Goal: Task Accomplishment & Management: Manage account settings

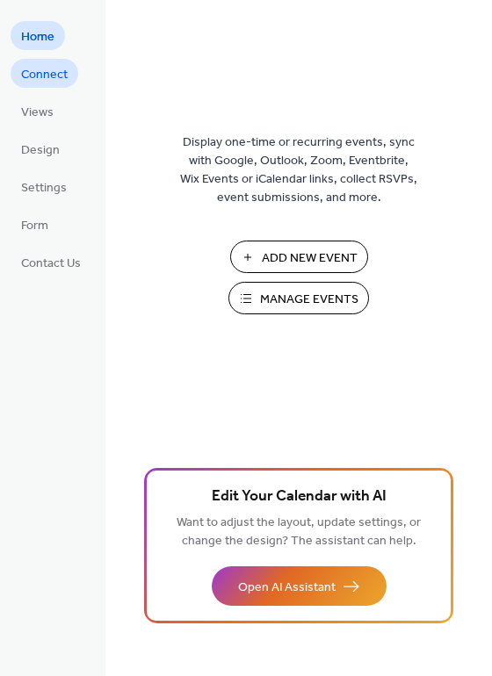
click at [54, 80] on span "Connect" at bounding box center [44, 75] width 47 height 18
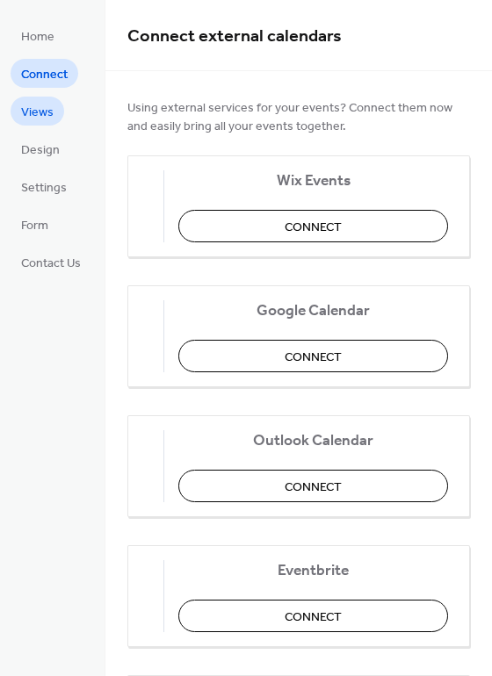
click at [54, 109] on link "Views" at bounding box center [38, 111] width 54 height 29
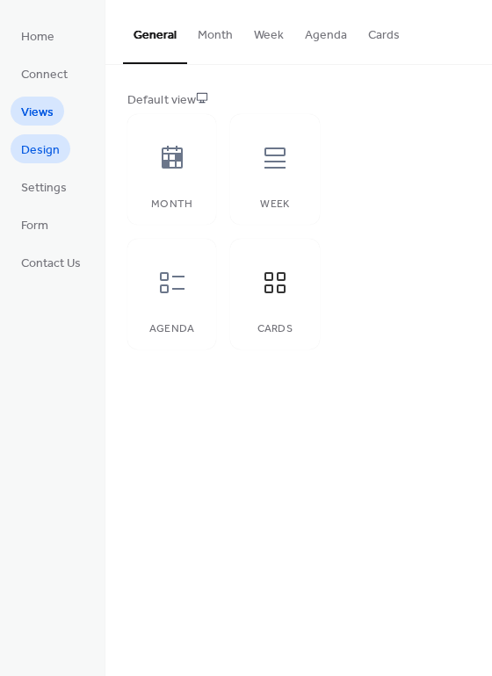
click at [68, 147] on link "Design" at bounding box center [41, 148] width 60 height 29
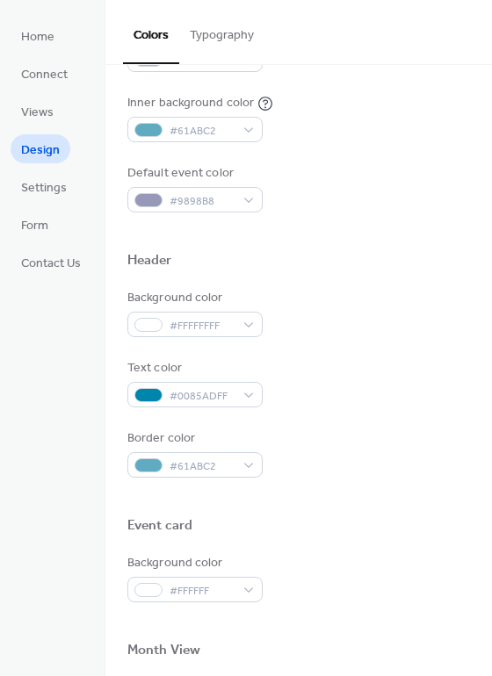
scroll to position [752, 0]
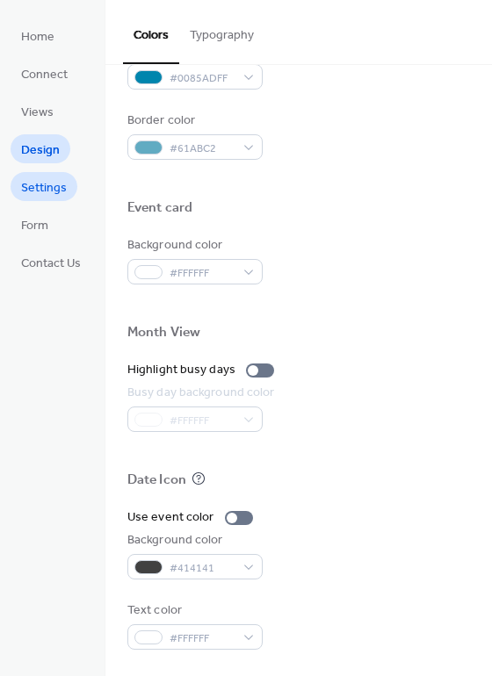
click at [55, 187] on span "Settings" at bounding box center [44, 188] width 46 height 18
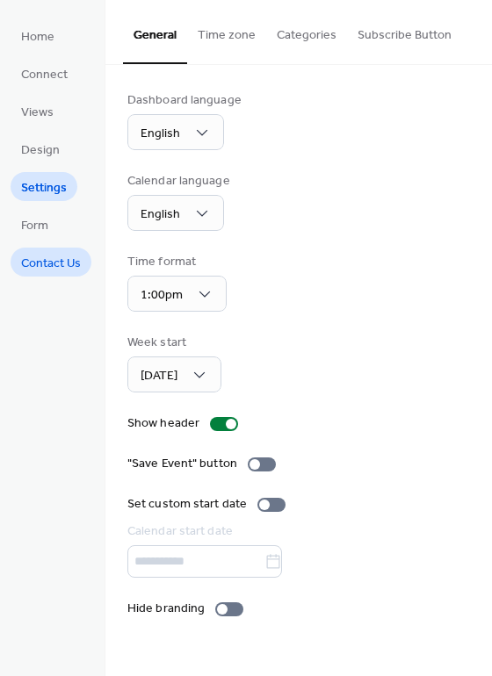
click at [50, 258] on span "Contact Us" at bounding box center [51, 264] width 60 height 18
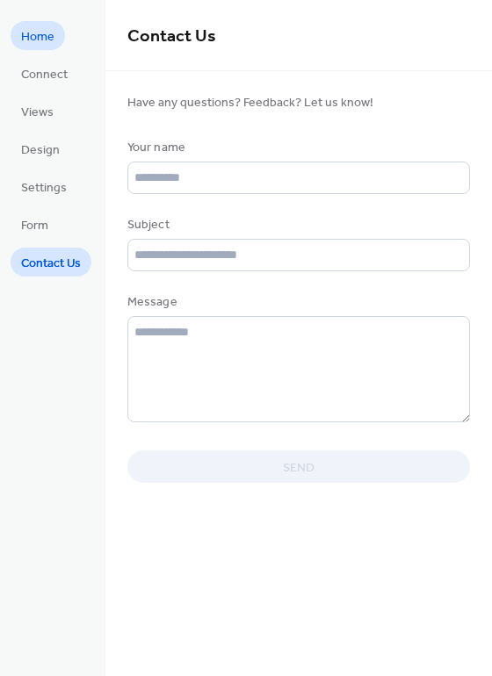
click at [53, 49] on link "Home" at bounding box center [38, 35] width 54 height 29
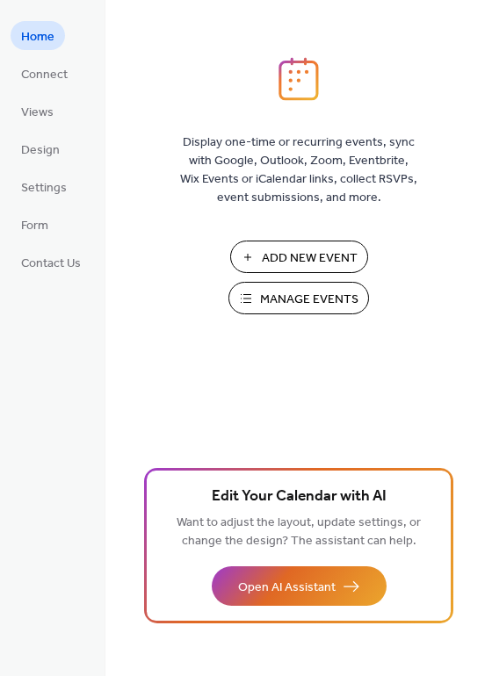
click at [315, 301] on span "Manage Events" at bounding box center [309, 300] width 98 height 18
click at [46, 75] on span "Connect" at bounding box center [44, 75] width 47 height 18
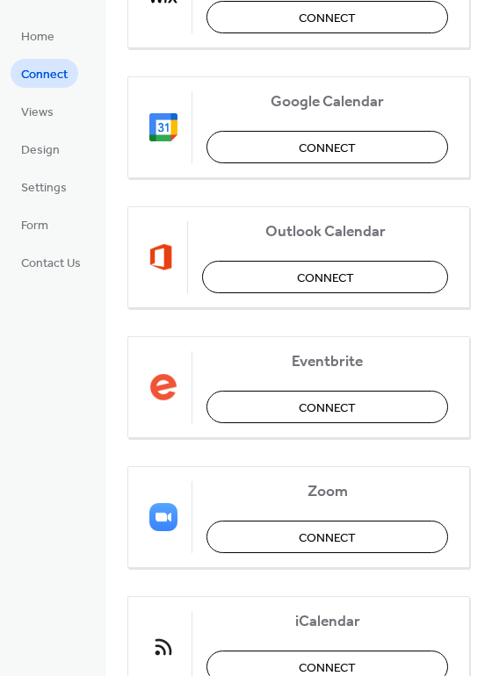
scroll to position [284, 0]
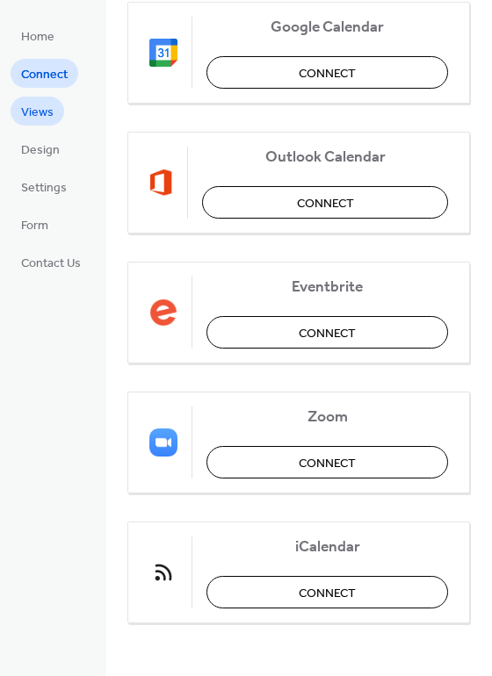
click at [54, 107] on link "Views" at bounding box center [38, 111] width 54 height 29
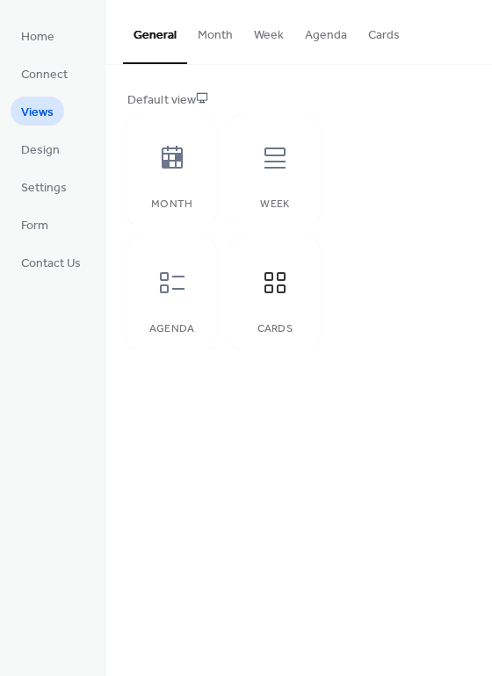
click at [310, 39] on button "Agenda" at bounding box center [325, 31] width 63 height 62
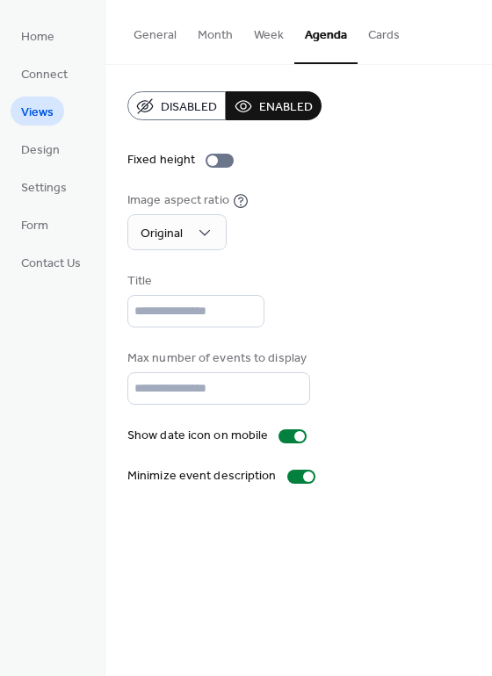
click at [374, 52] on button "Cards" at bounding box center [383, 31] width 53 height 62
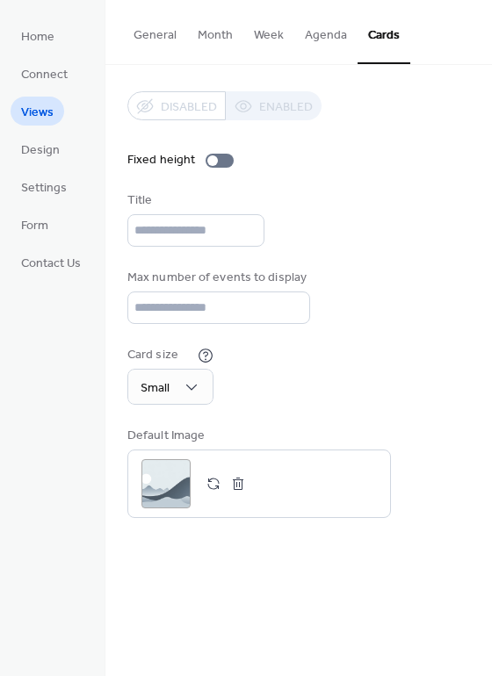
click at [270, 35] on button "Week" at bounding box center [268, 31] width 51 height 62
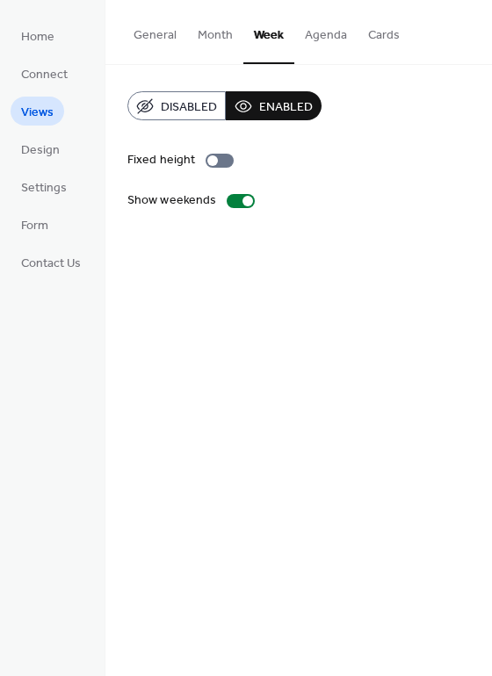
click at [204, 29] on button "Month" at bounding box center [215, 31] width 56 height 62
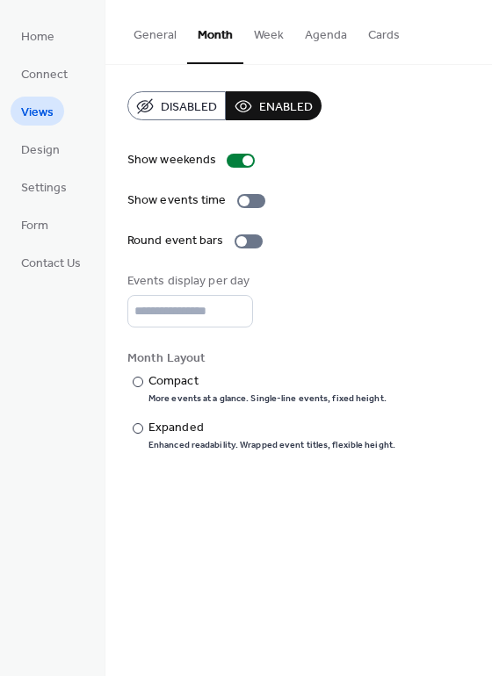
click at [294, 45] on button "Agenda" at bounding box center [325, 31] width 63 height 62
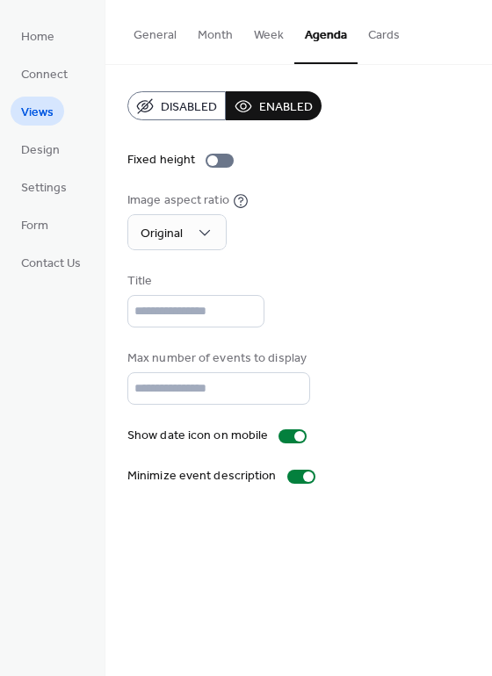
click at [378, 32] on button "Cards" at bounding box center [383, 31] width 53 height 62
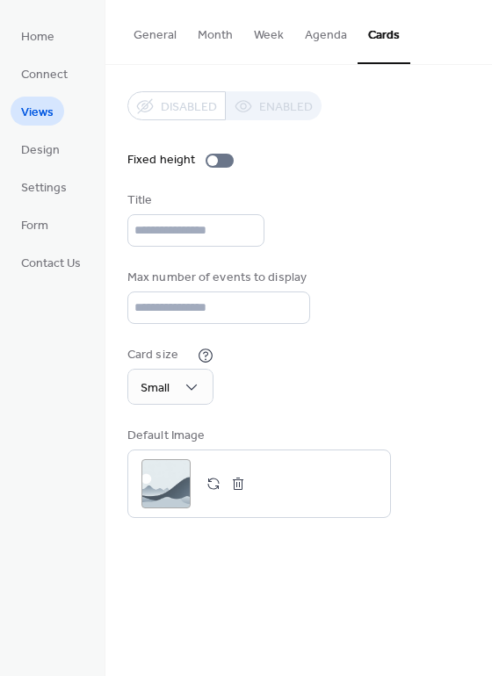
click at [265, 107] on div "Disabled Enabled" at bounding box center [224, 105] width 194 height 29
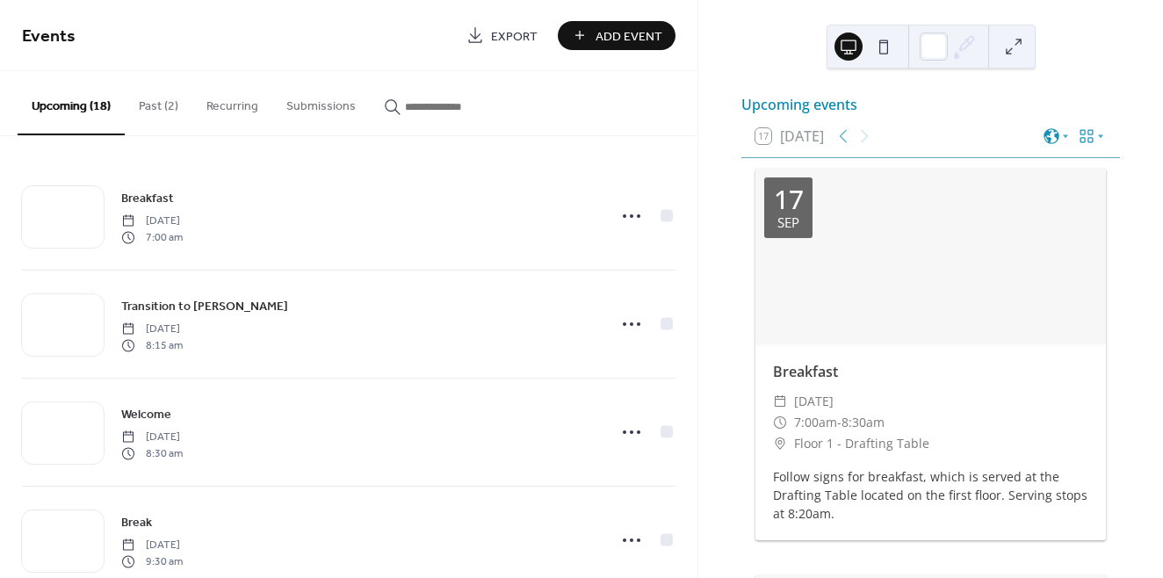
click at [171, 116] on button "Past (2)" at bounding box center [159, 102] width 68 height 62
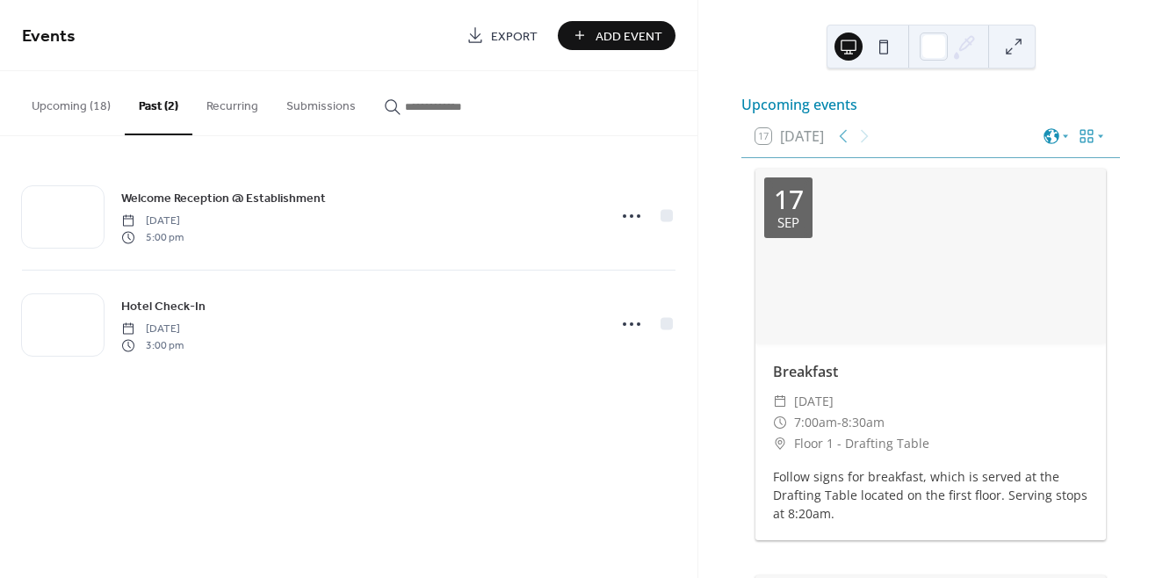
click at [89, 104] on button "Upcoming (18)" at bounding box center [71, 102] width 107 height 62
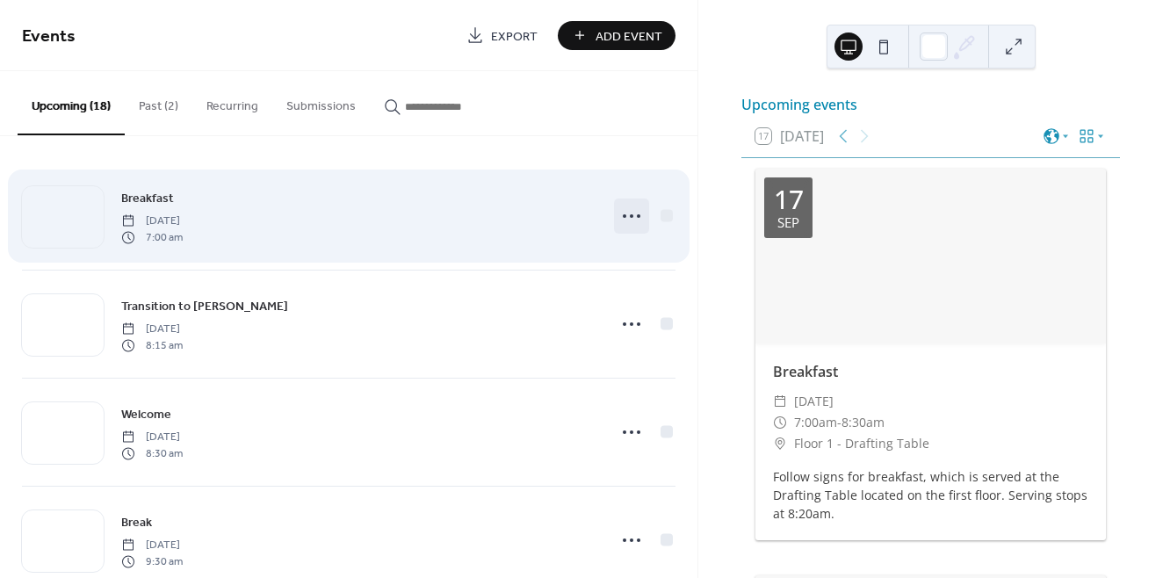
click at [631, 218] on icon at bounding box center [631, 216] width 28 height 28
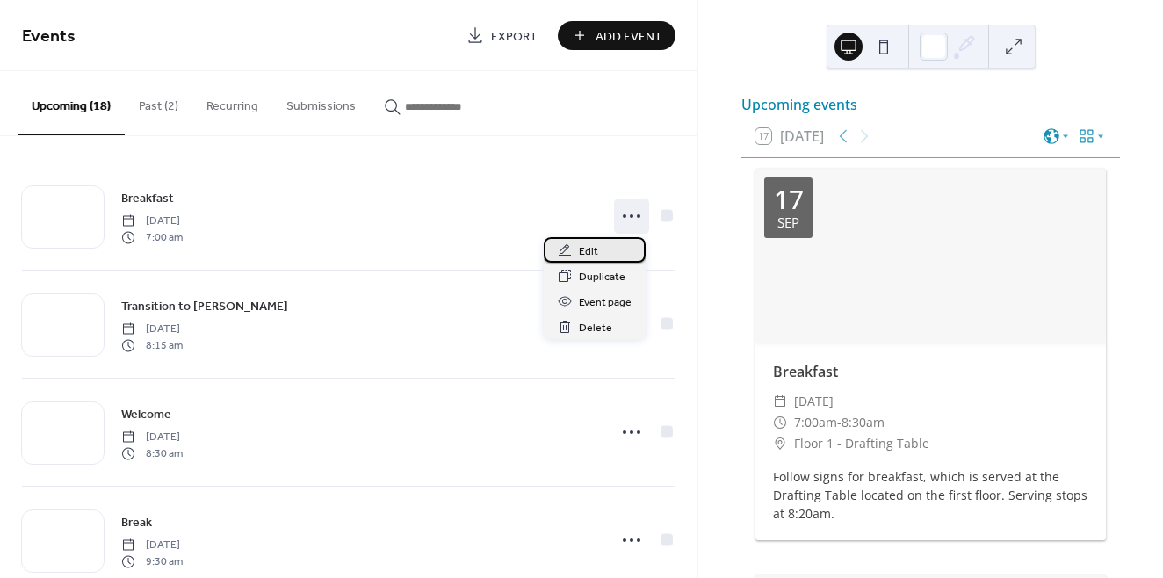
click at [613, 247] on div "Edit" at bounding box center [595, 249] width 102 height 25
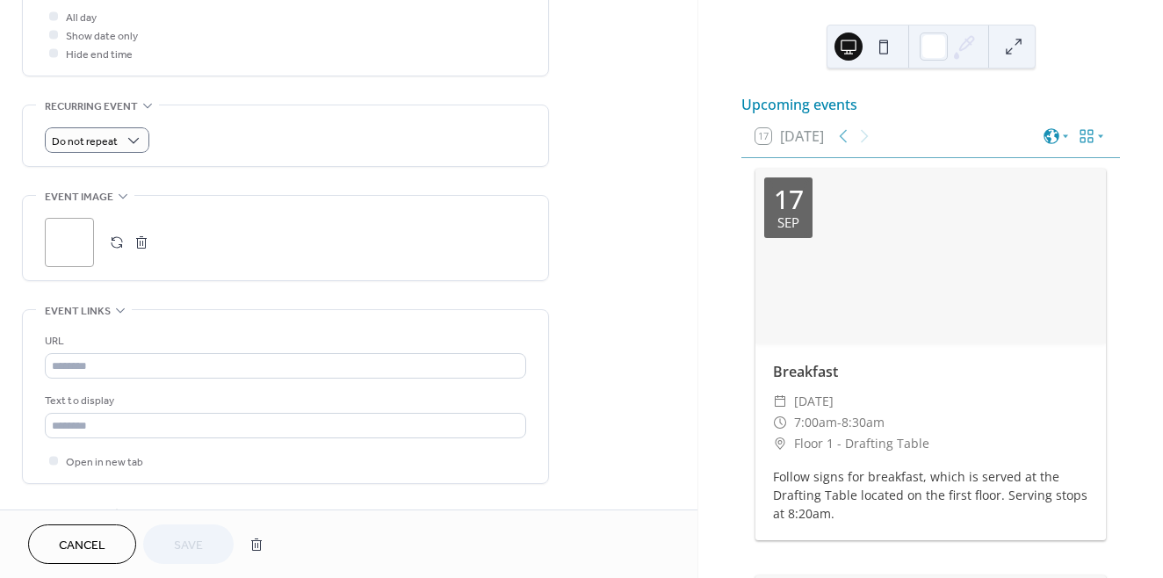
scroll to position [799, 0]
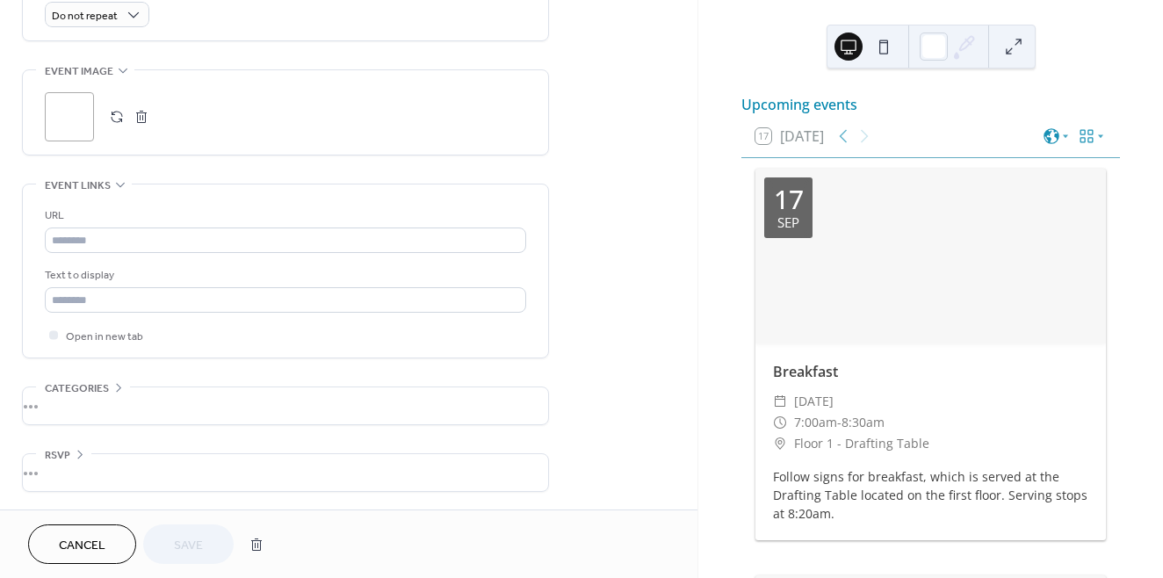
click at [84, 537] on span "Cancel" at bounding box center [82, 546] width 47 height 18
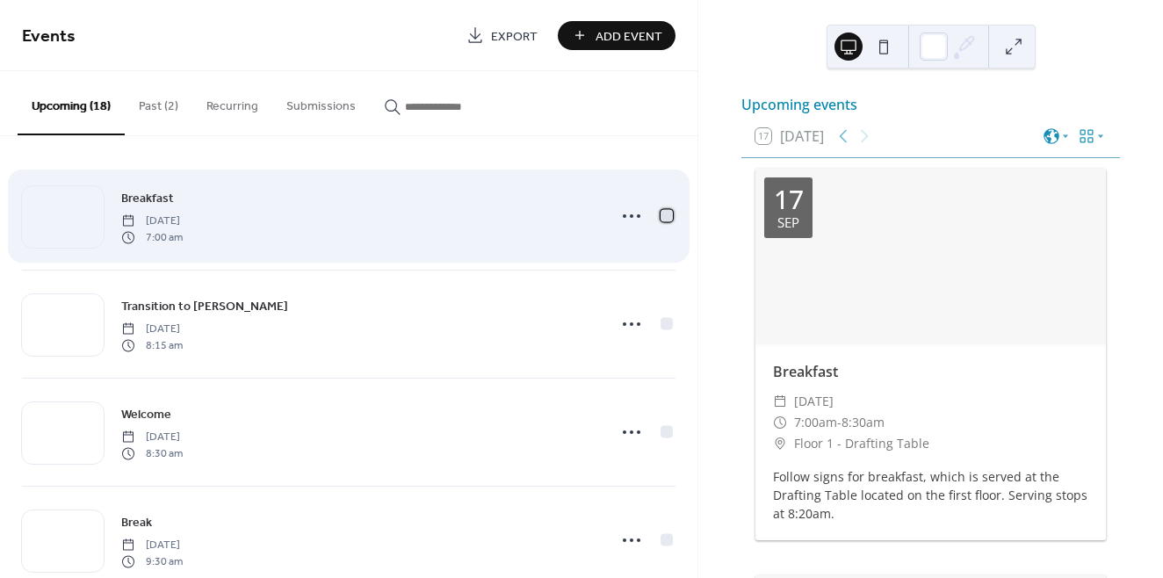
click at [660, 212] on div at bounding box center [666, 215] width 12 height 12
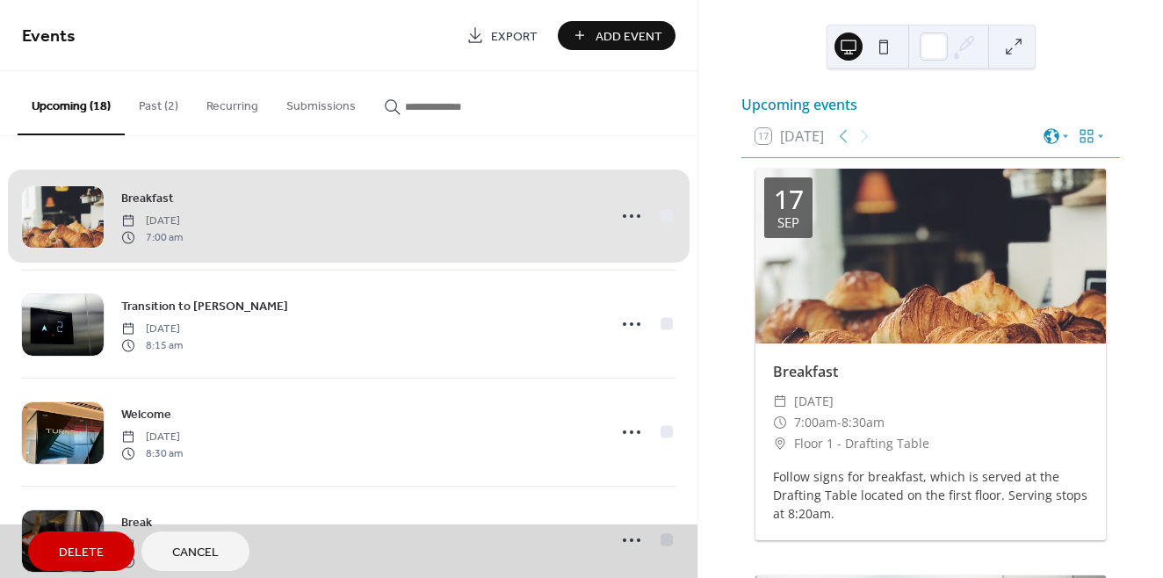
click at [664, 220] on div "Breakfast Wednesday, September 17, 2025 7:00 am" at bounding box center [348, 215] width 653 height 107
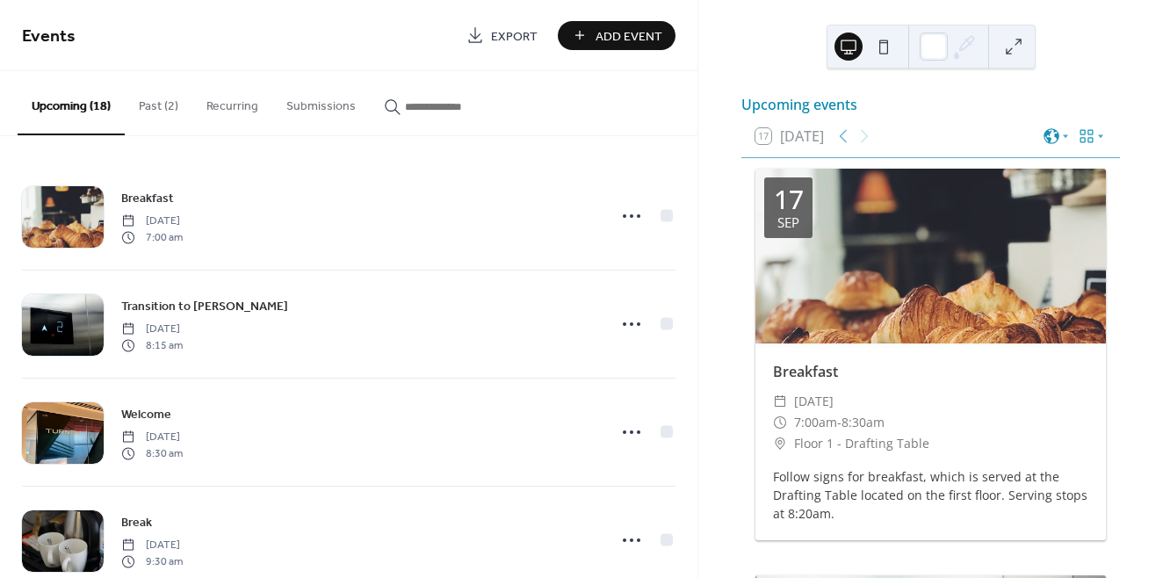
click at [169, 112] on button "Past (2)" at bounding box center [159, 102] width 68 height 62
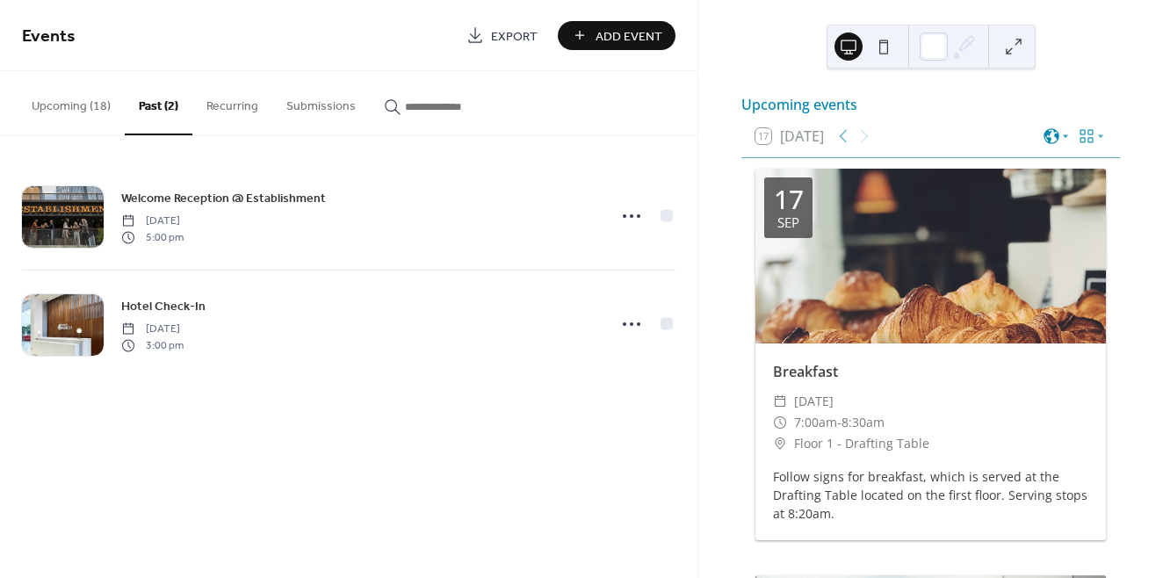
click at [1051, 144] on icon at bounding box center [1051, 136] width 16 height 16
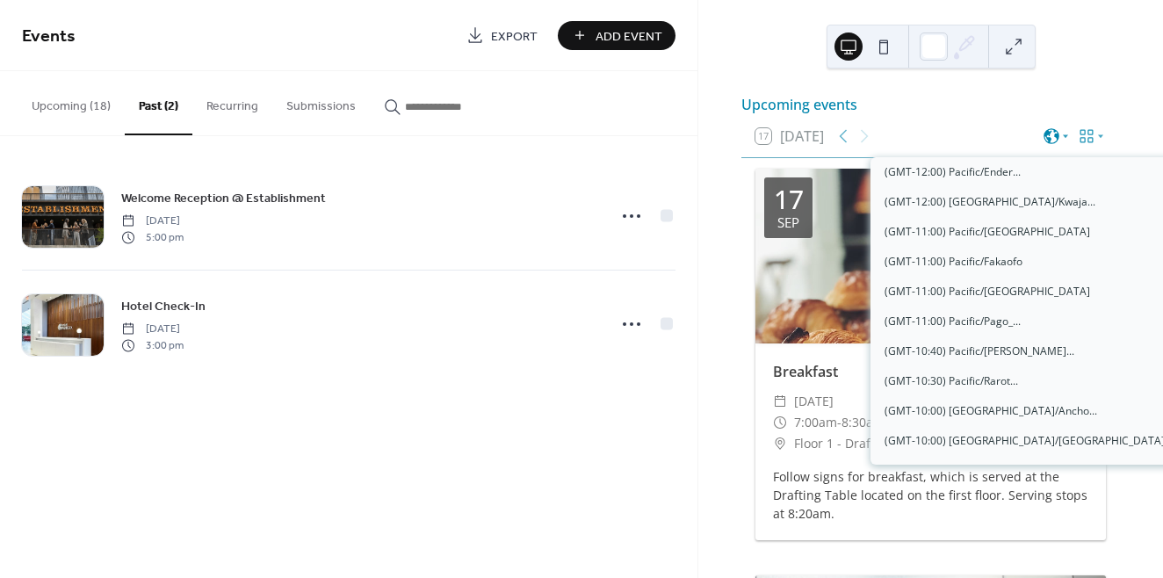
scroll to position [1344, 0]
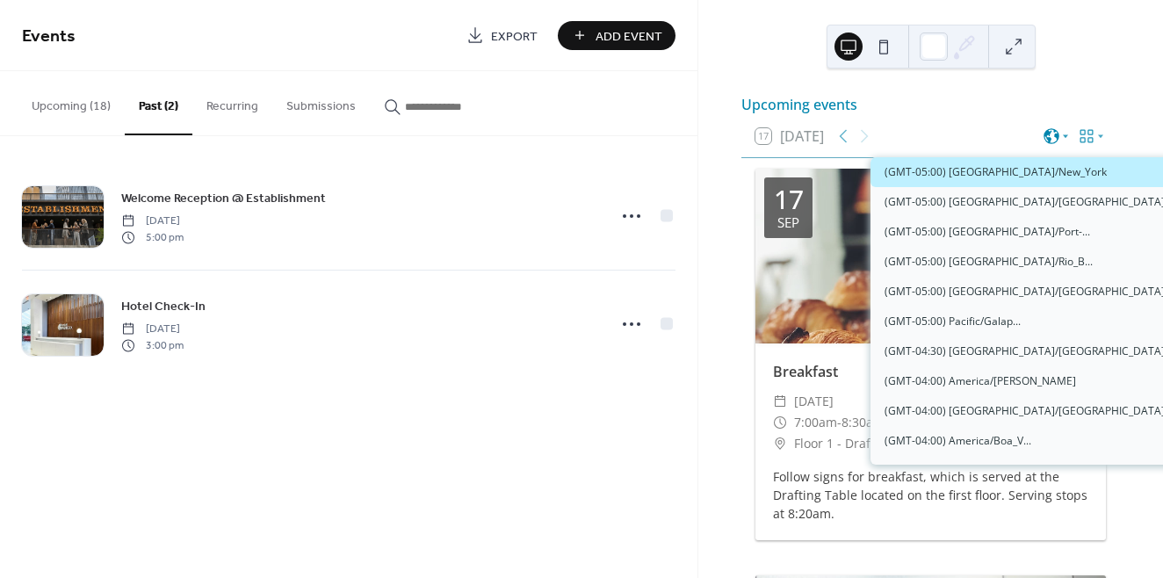
click at [1051, 144] on icon at bounding box center [1051, 136] width 16 height 16
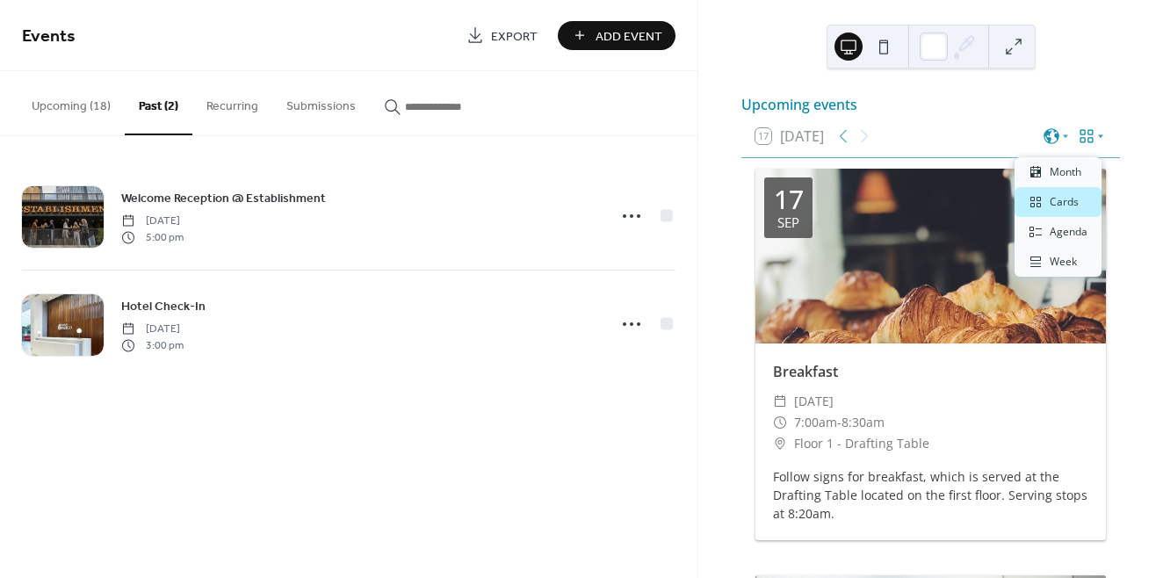
click at [1098, 141] on icon at bounding box center [1100, 136] width 11 height 11
click at [1069, 237] on span "Agenda" at bounding box center [1068, 232] width 38 height 16
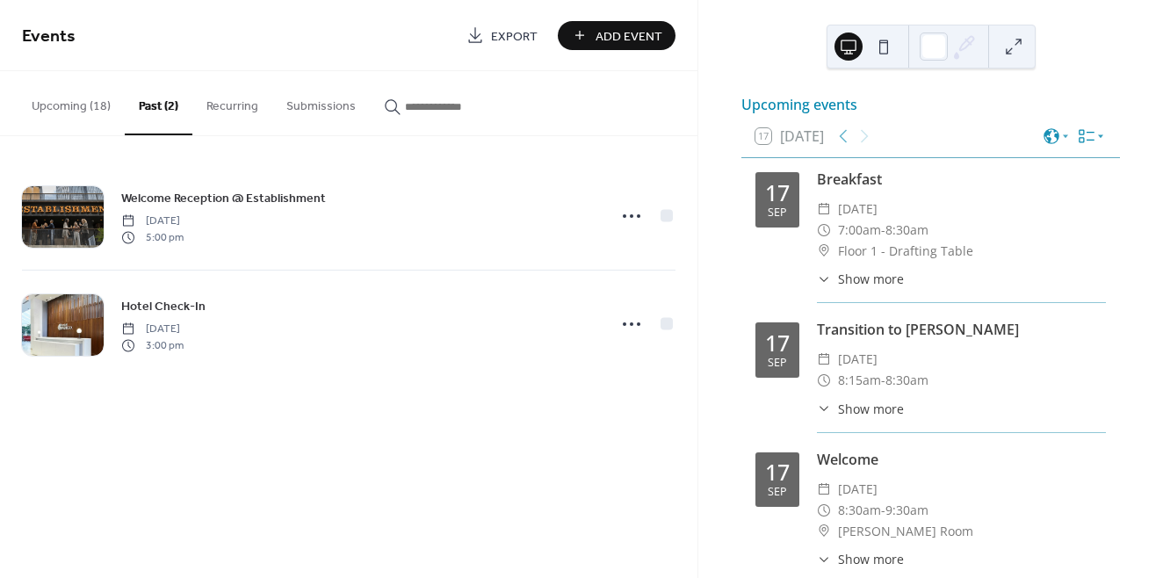
click at [1082, 142] on icon at bounding box center [1086, 136] width 16 height 13
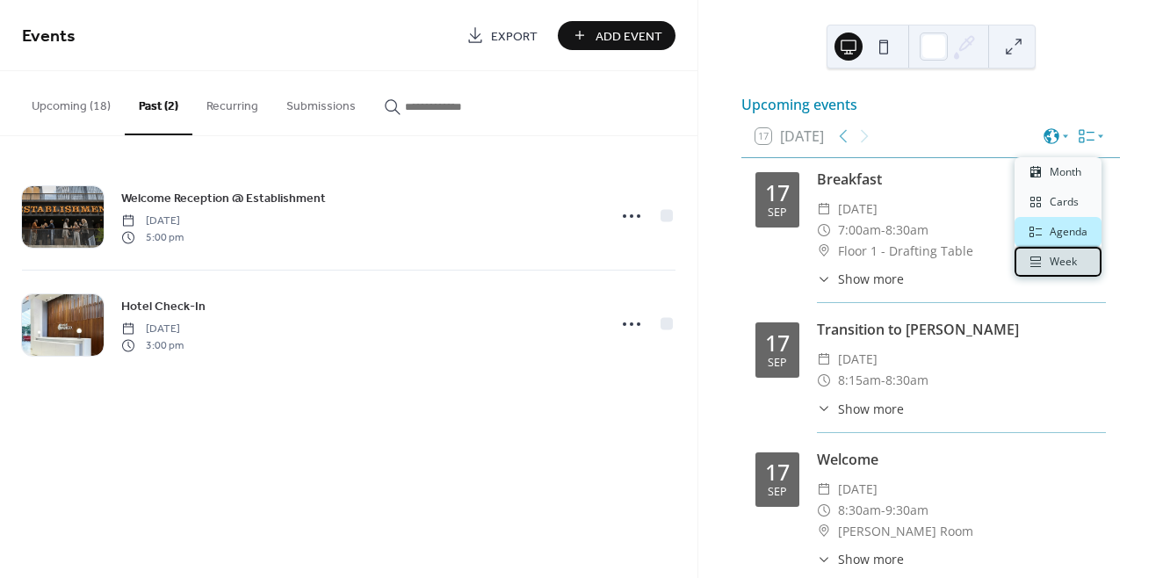
click at [1066, 253] on div "Week" at bounding box center [1057, 262] width 87 height 30
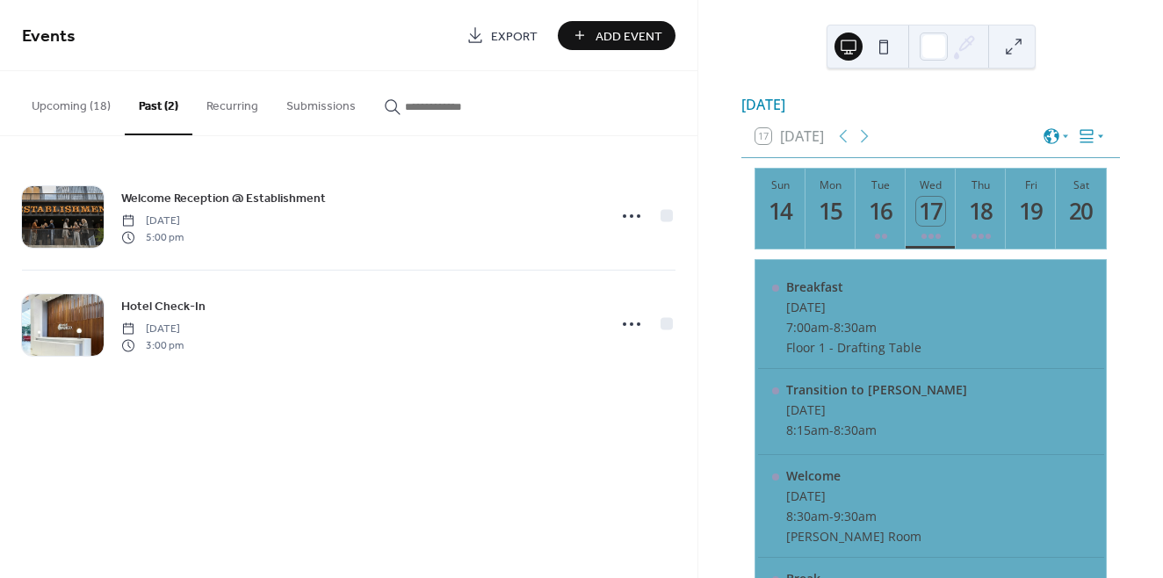
click at [1084, 144] on icon at bounding box center [1087, 136] width 18 height 18
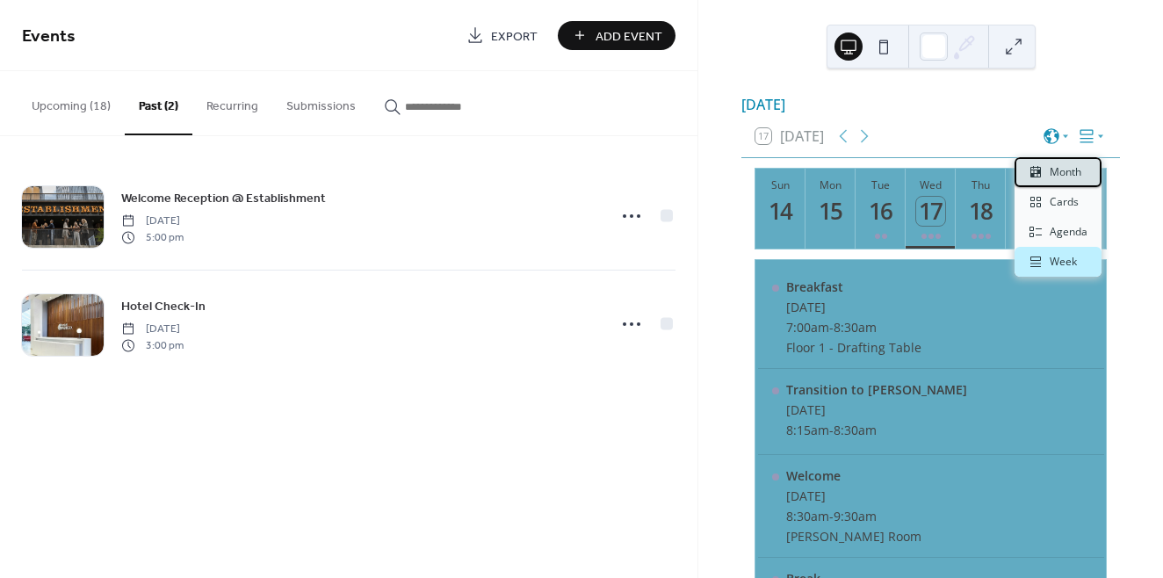
click at [1084, 176] on div "Month" at bounding box center [1057, 172] width 87 height 30
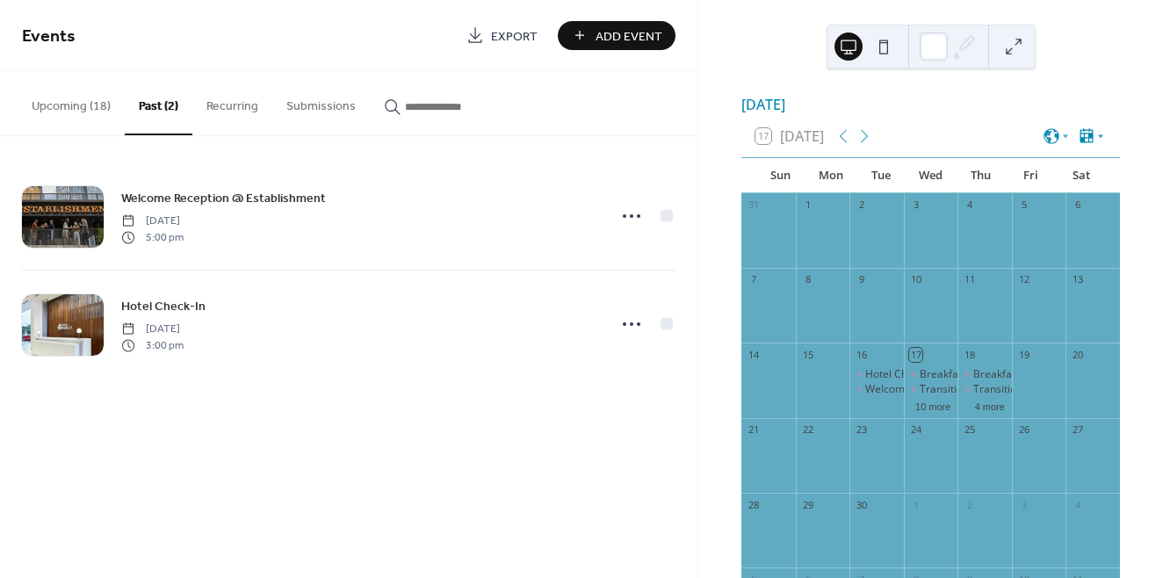
click at [1086, 142] on icon at bounding box center [1086, 135] width 13 height 14
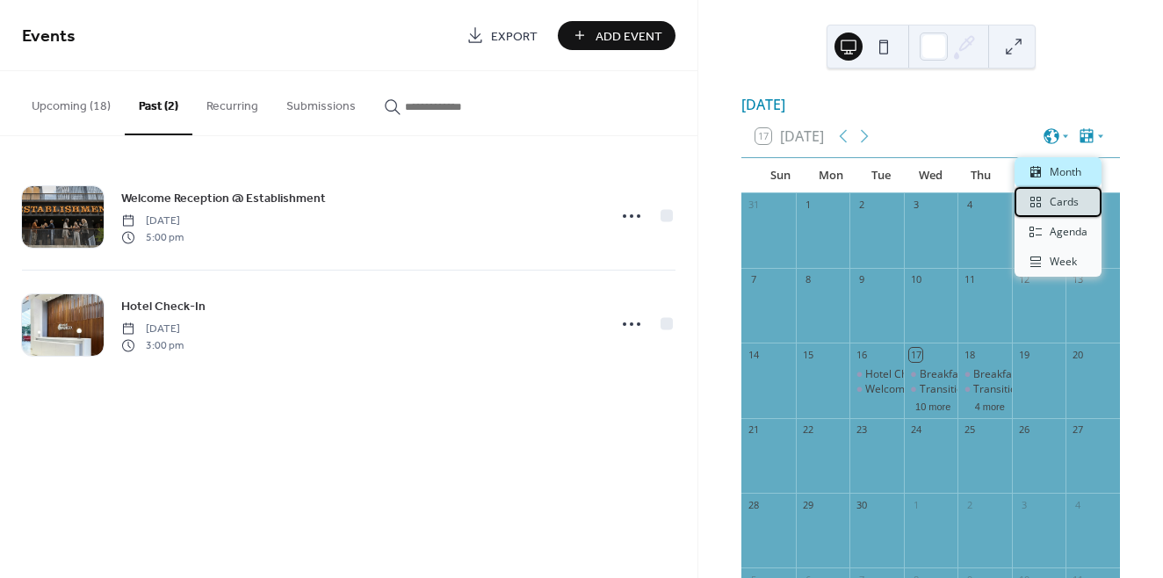
click at [1082, 195] on div "Cards" at bounding box center [1057, 202] width 87 height 30
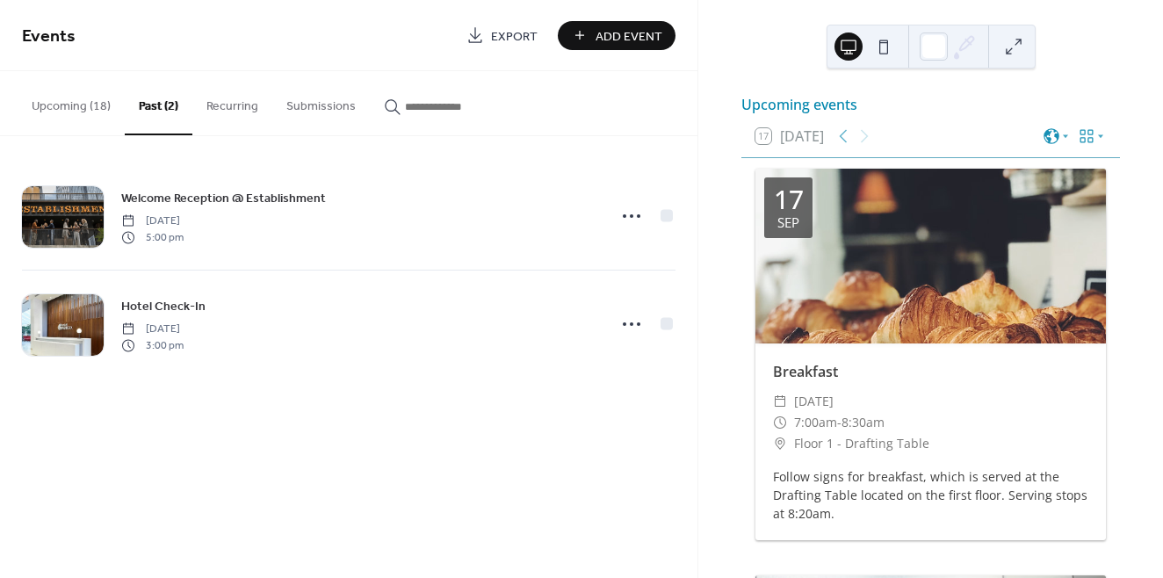
click at [87, 105] on button "Upcoming (18)" at bounding box center [71, 102] width 107 height 62
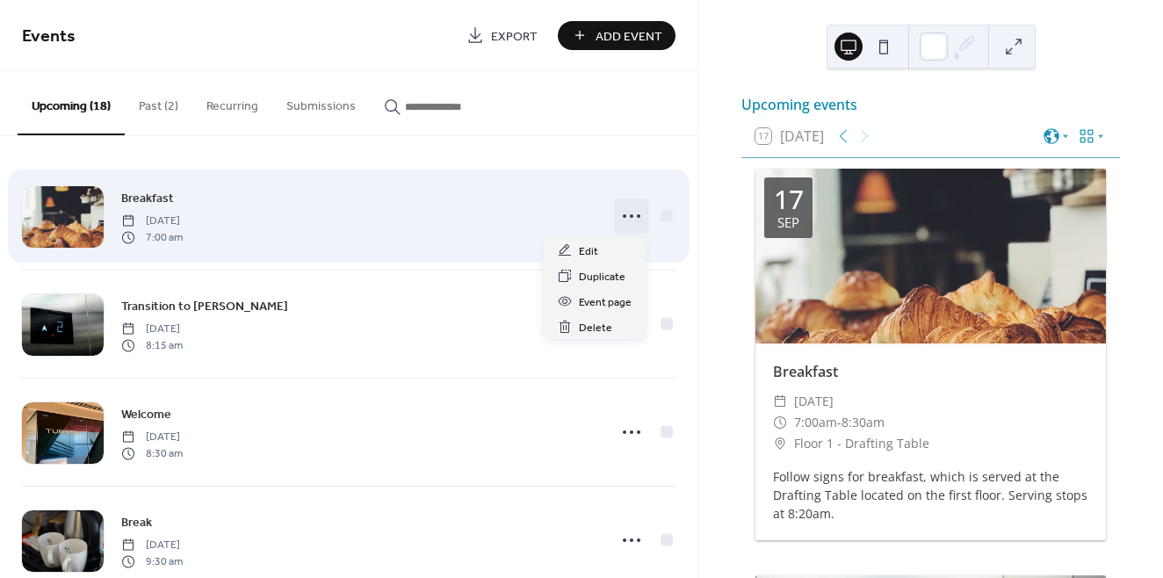
click at [631, 216] on icon at bounding box center [631, 216] width 28 height 28
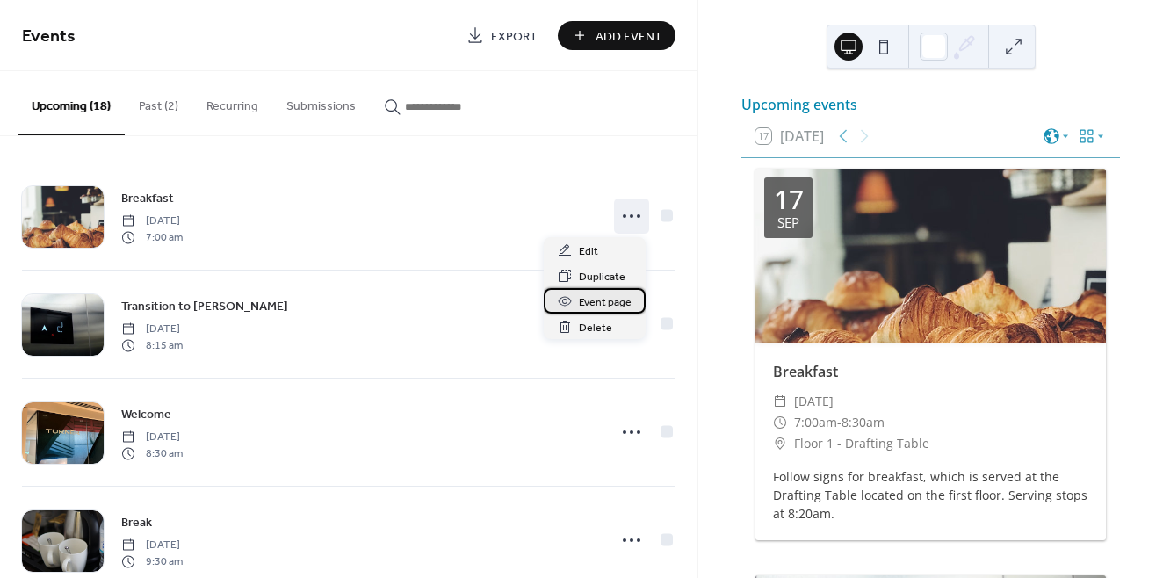
click at [598, 300] on span "Event page" at bounding box center [605, 302] width 53 height 18
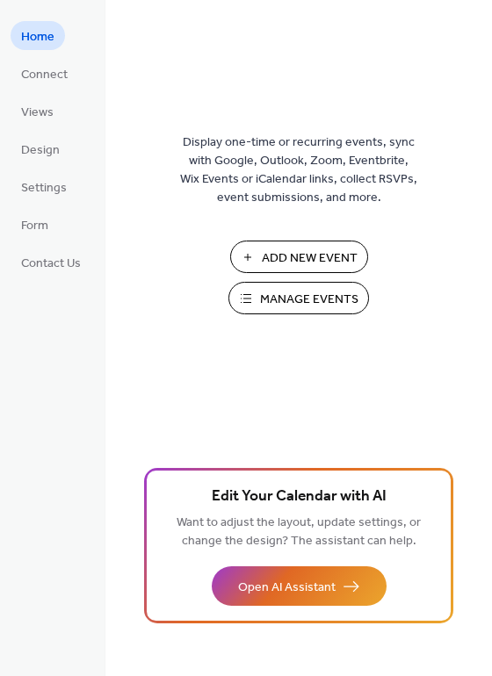
click at [284, 291] on span "Manage Events" at bounding box center [309, 300] width 98 height 18
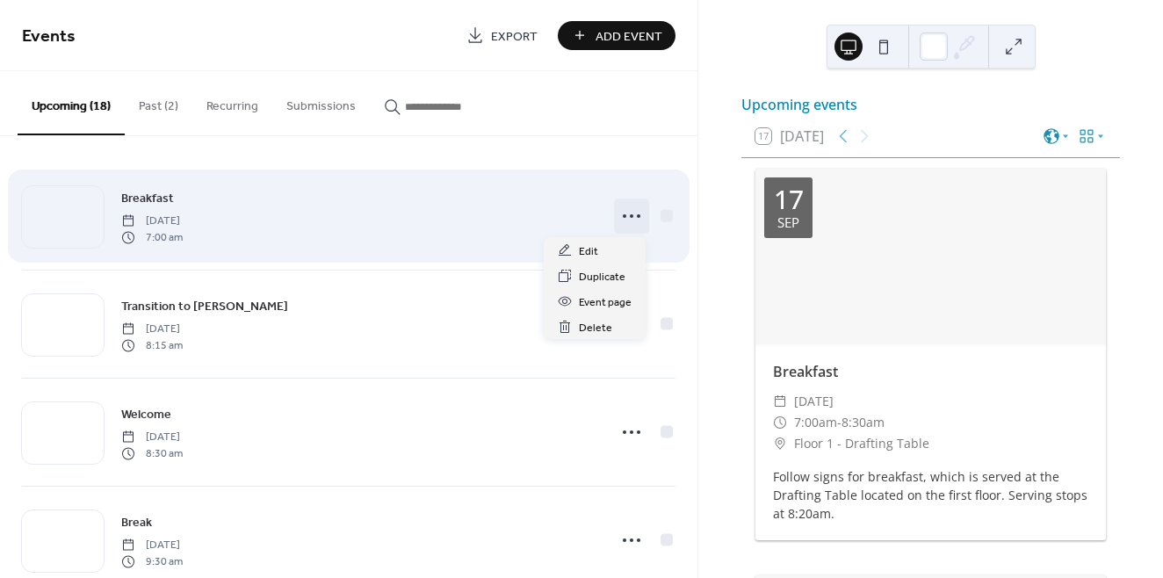
click at [635, 218] on icon at bounding box center [631, 216] width 28 height 28
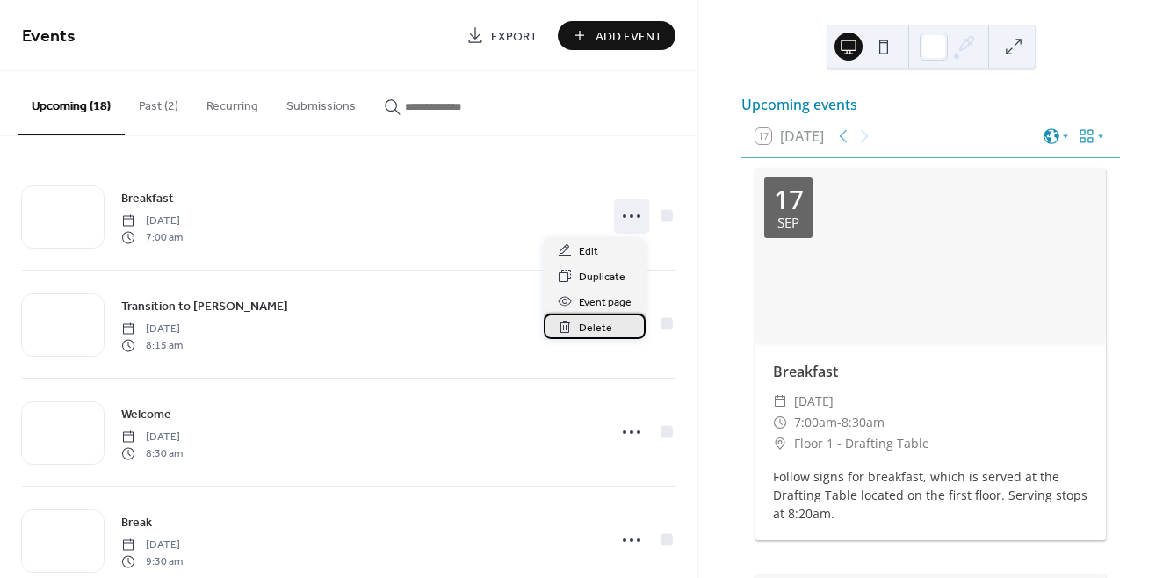
click at [611, 328] on div "Delete" at bounding box center [595, 326] width 102 height 25
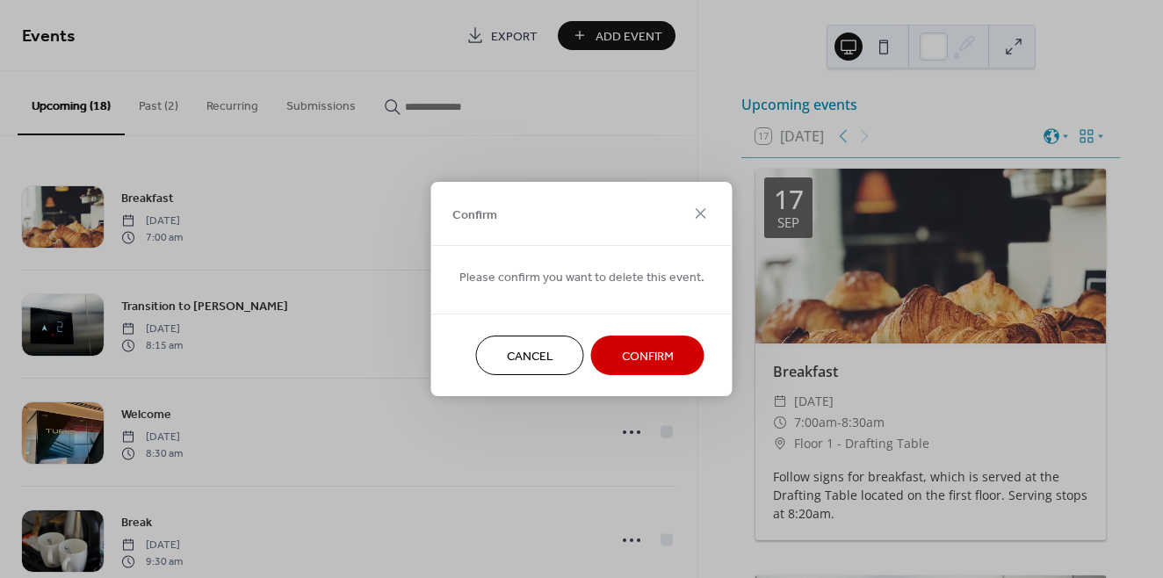
click at [645, 353] on span "Confirm" at bounding box center [648, 357] width 52 height 18
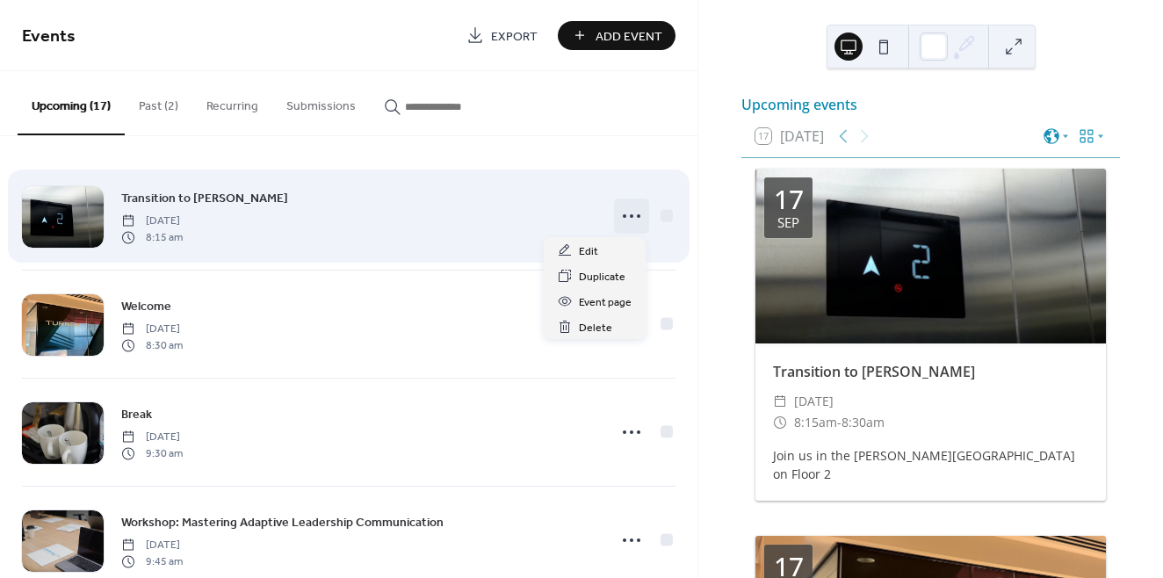
click at [627, 222] on icon at bounding box center [631, 216] width 28 height 28
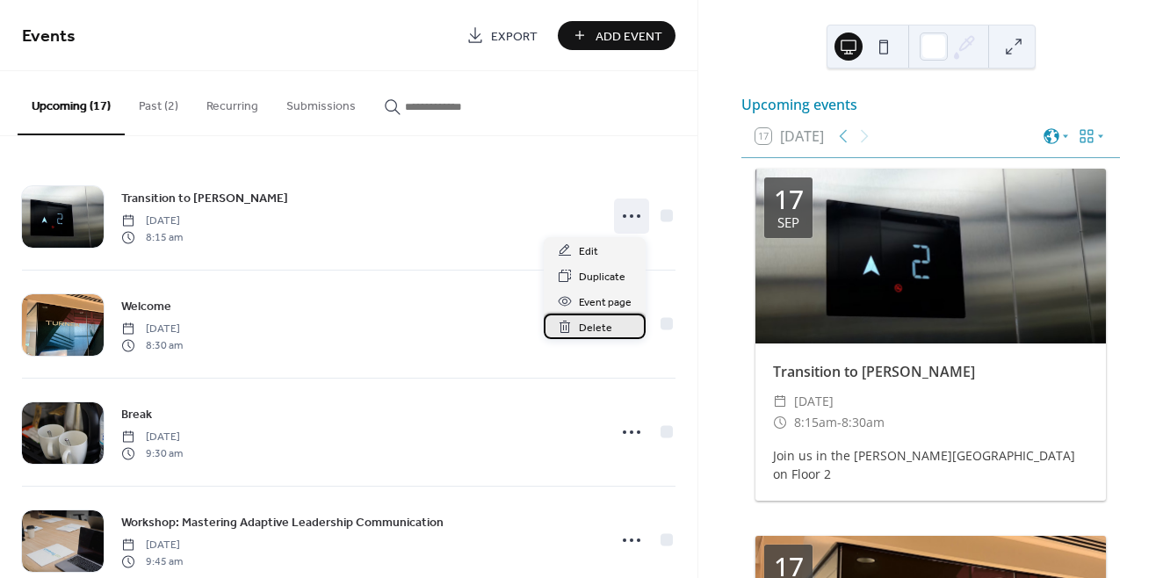
click at [614, 325] on div "Delete" at bounding box center [595, 326] width 102 height 25
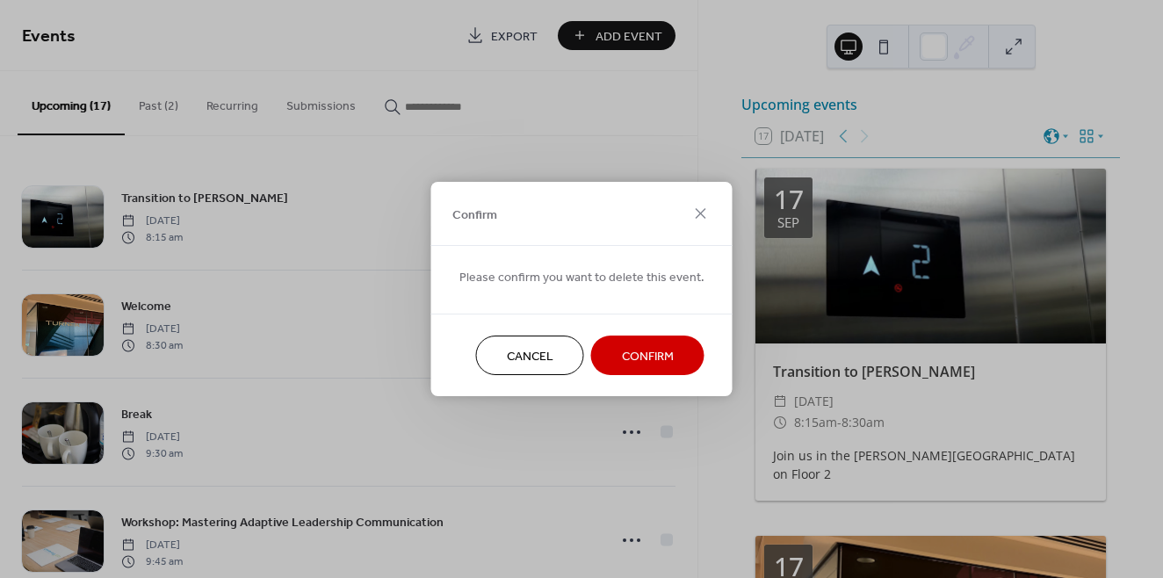
click at [655, 355] on span "Confirm" at bounding box center [648, 357] width 52 height 18
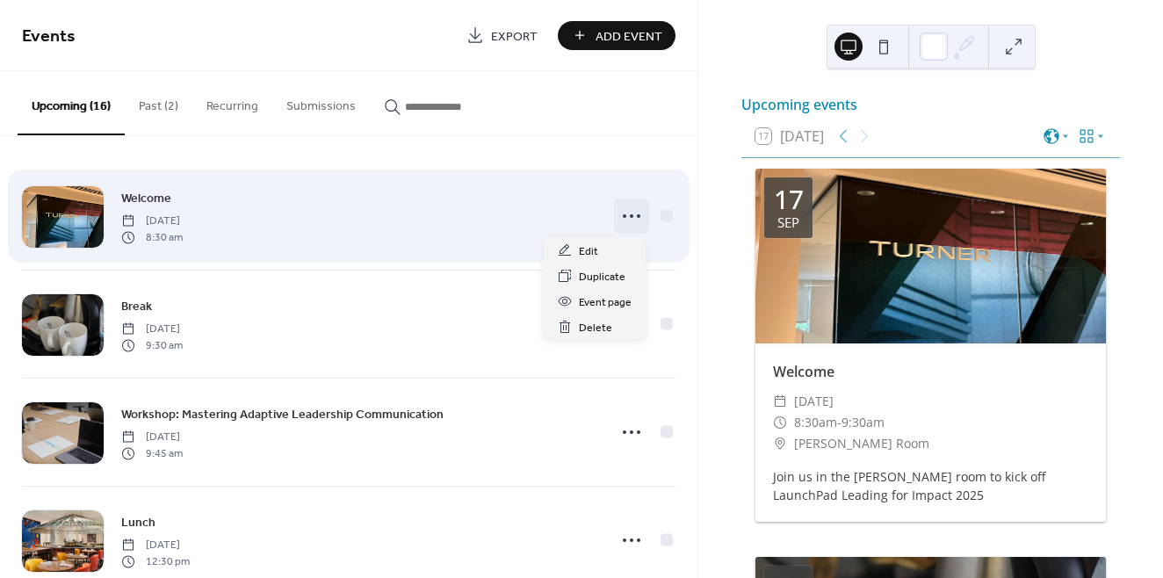
click at [624, 213] on icon at bounding box center [631, 216] width 28 height 28
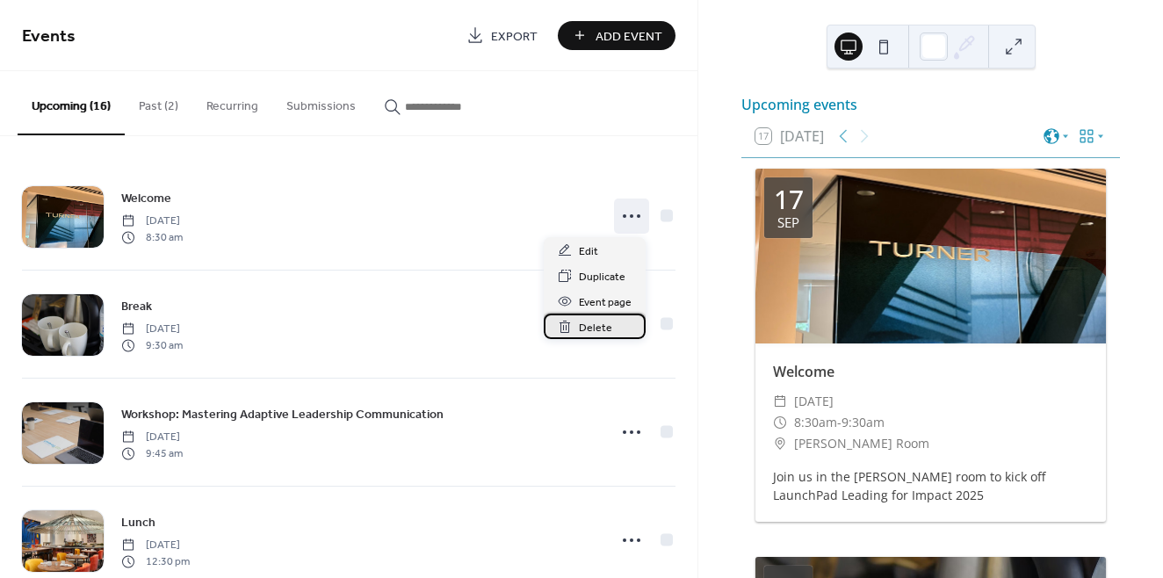
click at [619, 317] on div "Delete" at bounding box center [595, 326] width 102 height 25
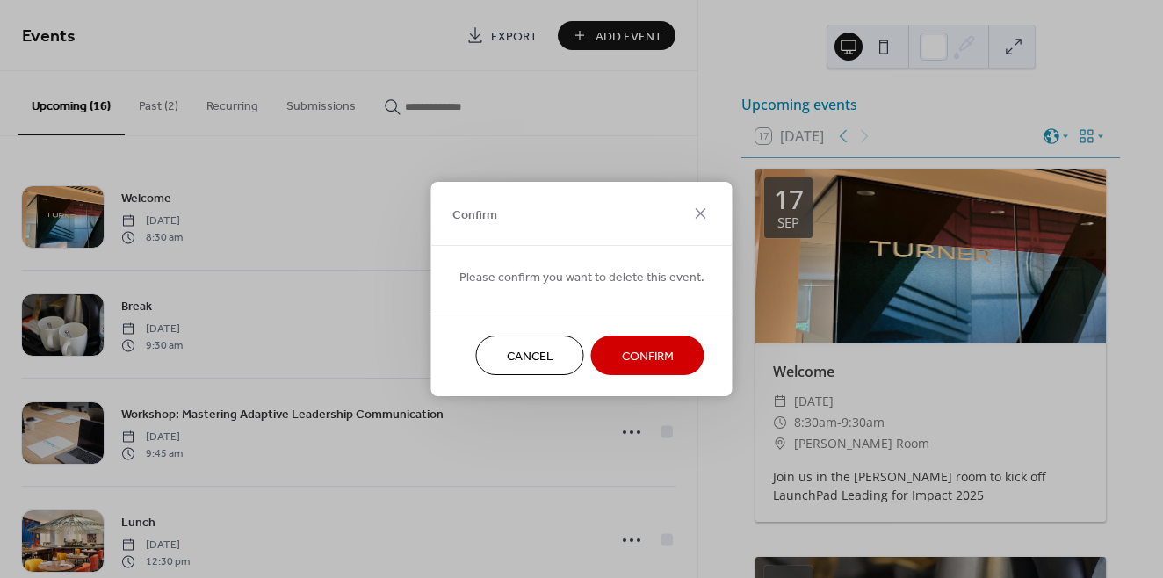
click at [638, 354] on span "Confirm" at bounding box center [648, 357] width 52 height 18
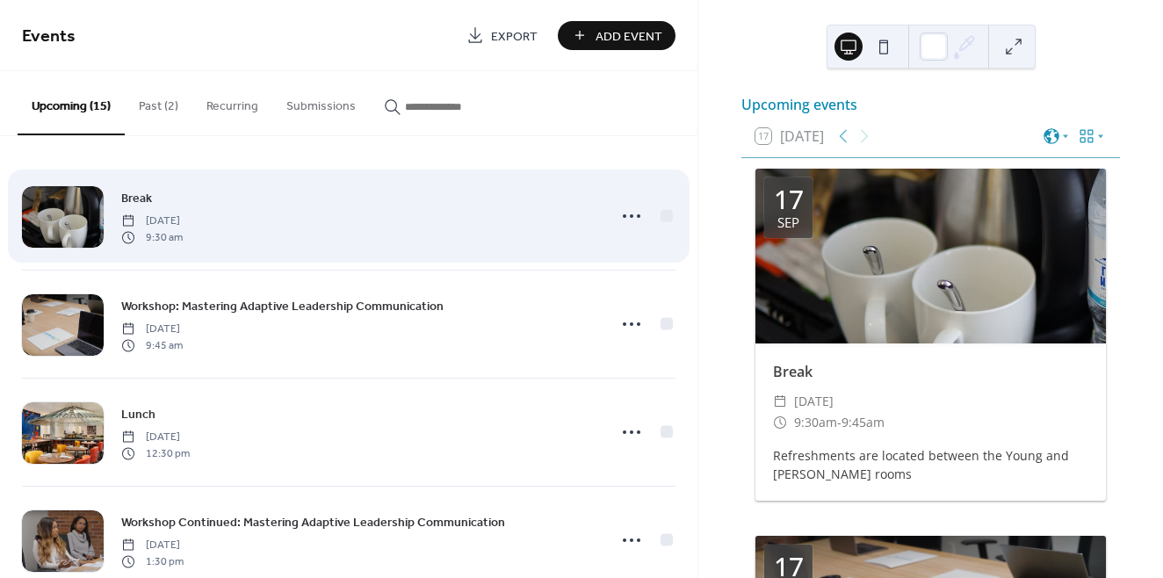
click at [486, 231] on div "Break Wednesday, September 17, 2025 9:30 am" at bounding box center [358, 216] width 475 height 56
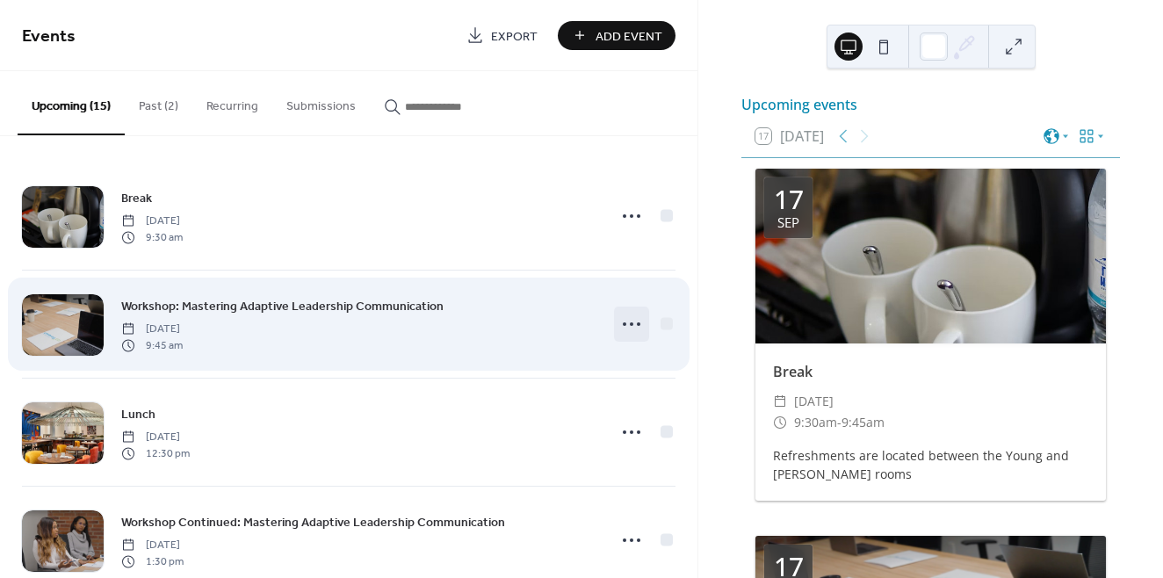
click at [622, 326] on icon at bounding box center [631, 324] width 28 height 28
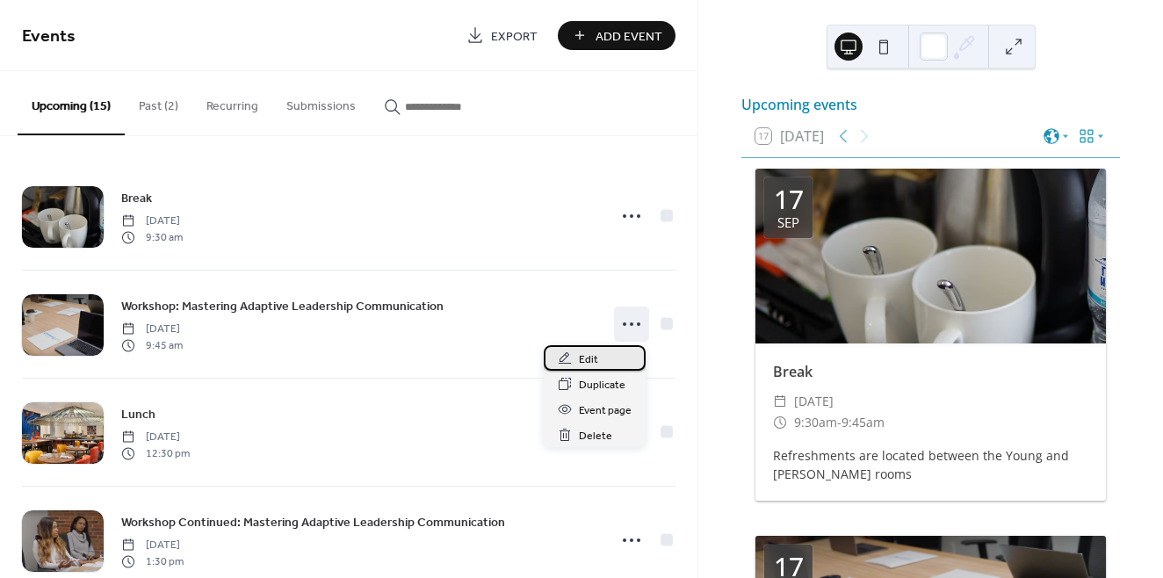
click at [617, 355] on div "Edit" at bounding box center [595, 357] width 102 height 25
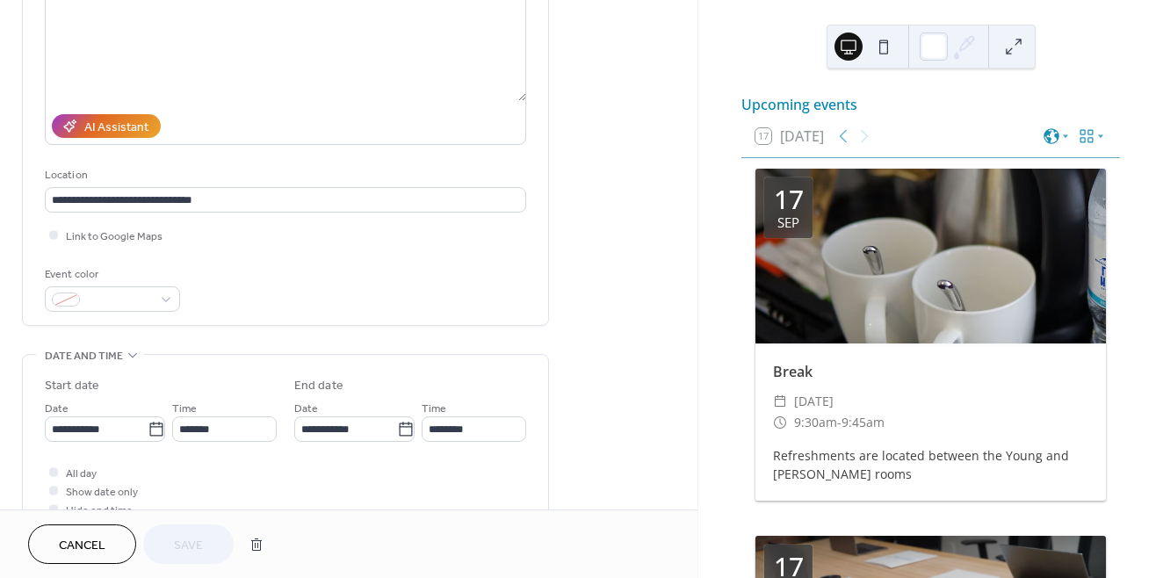
scroll to position [258, 0]
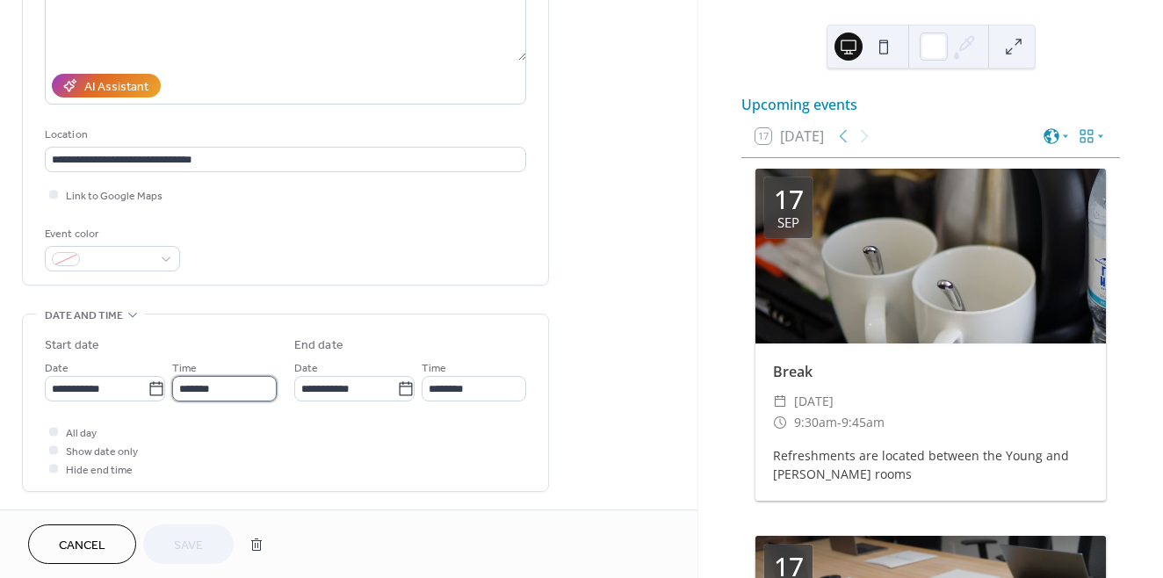
click at [242, 389] on input "*******" at bounding box center [224, 388] width 105 height 25
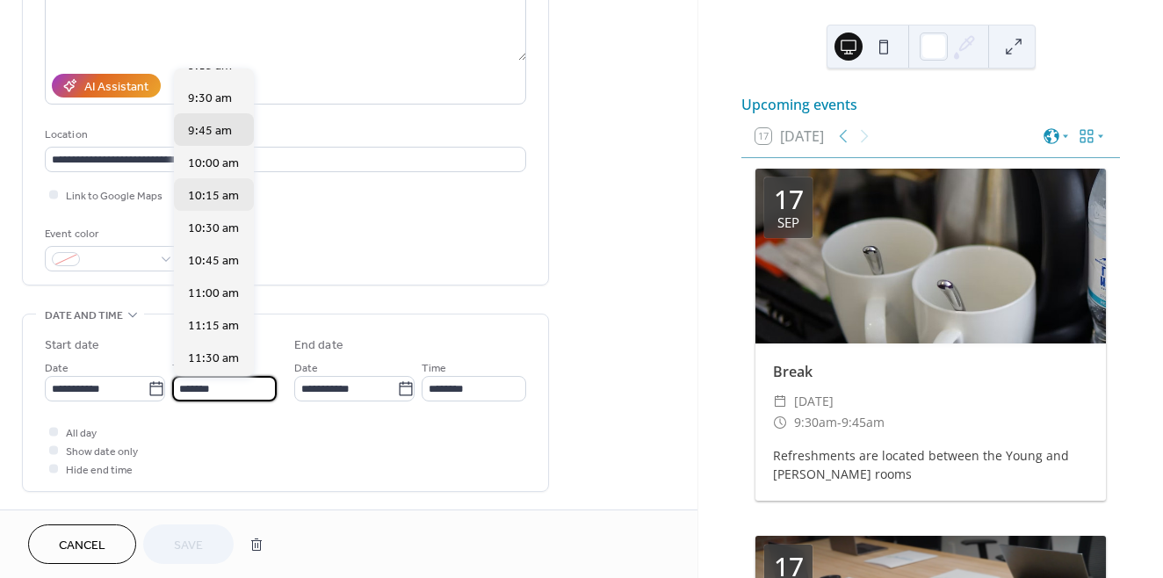
scroll to position [1191, 0]
click at [218, 133] on span "9:30 am" at bounding box center [210, 130] width 44 height 18
type input "*******"
type input "********"
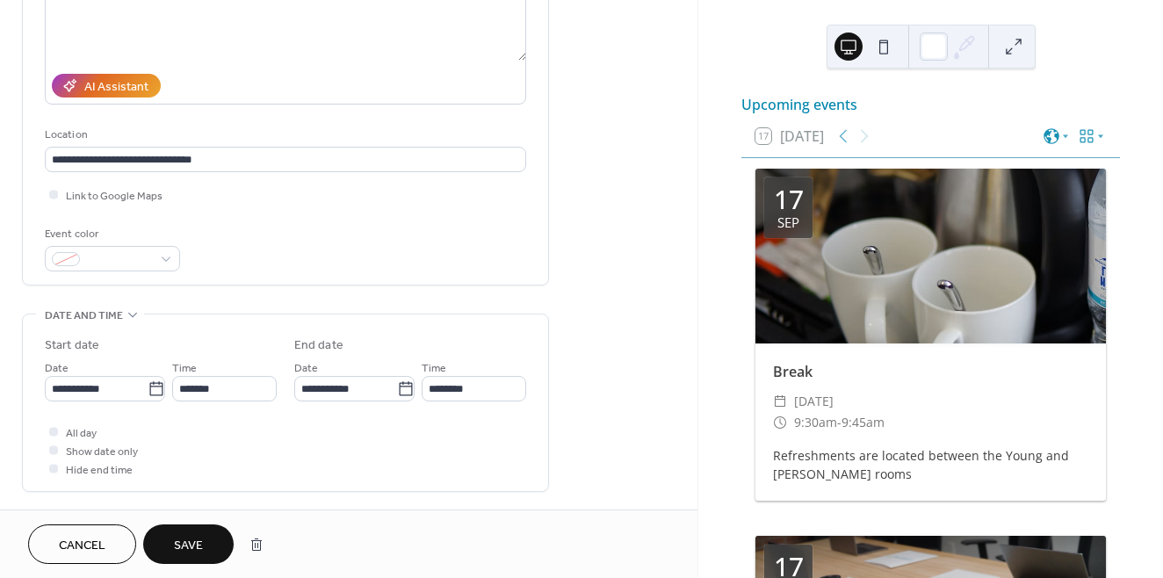
click at [197, 544] on span "Save" at bounding box center [188, 546] width 29 height 18
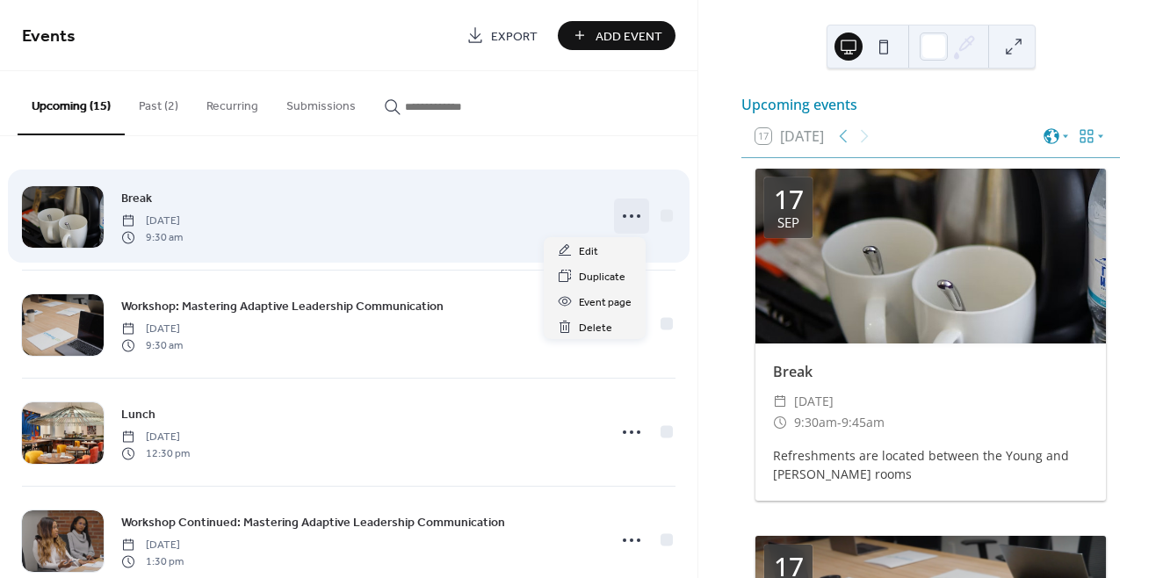
click at [619, 213] on icon at bounding box center [631, 216] width 28 height 28
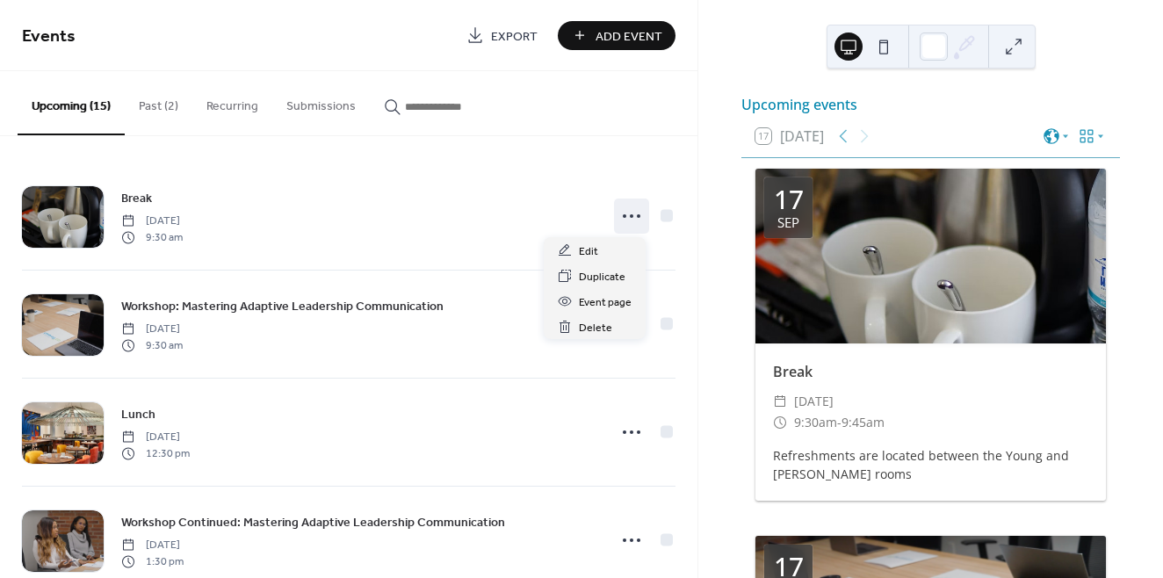
click at [579, 157] on div "Break Wednesday, September 17, 2025 9:30 am Workshop: Mastering Adaptive Leader…" at bounding box center [348, 357] width 697 height 442
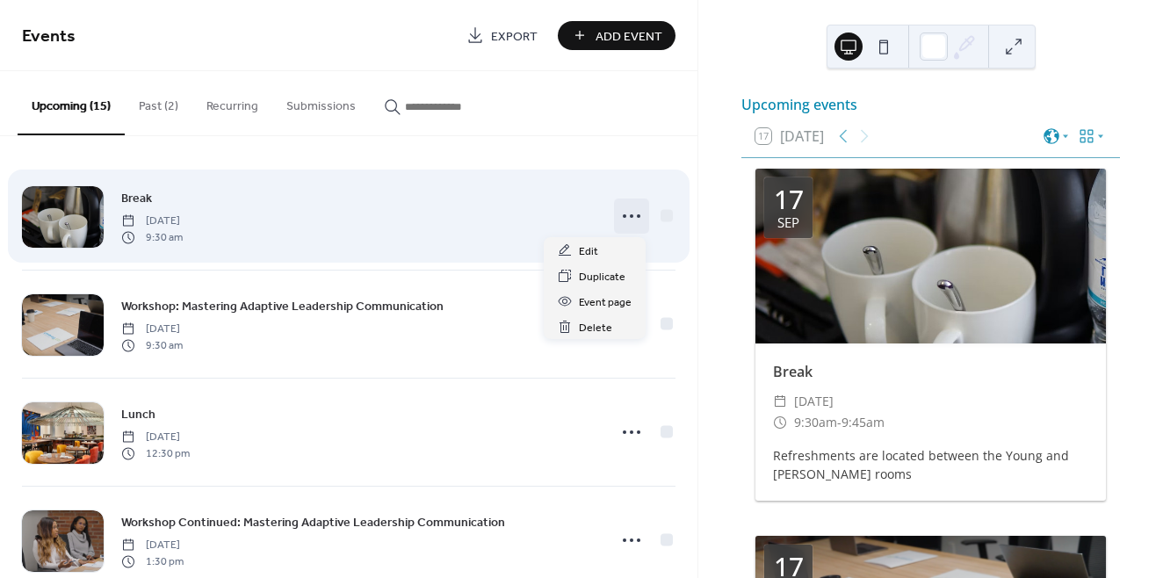
click at [630, 216] on circle at bounding box center [632, 216] width 4 height 4
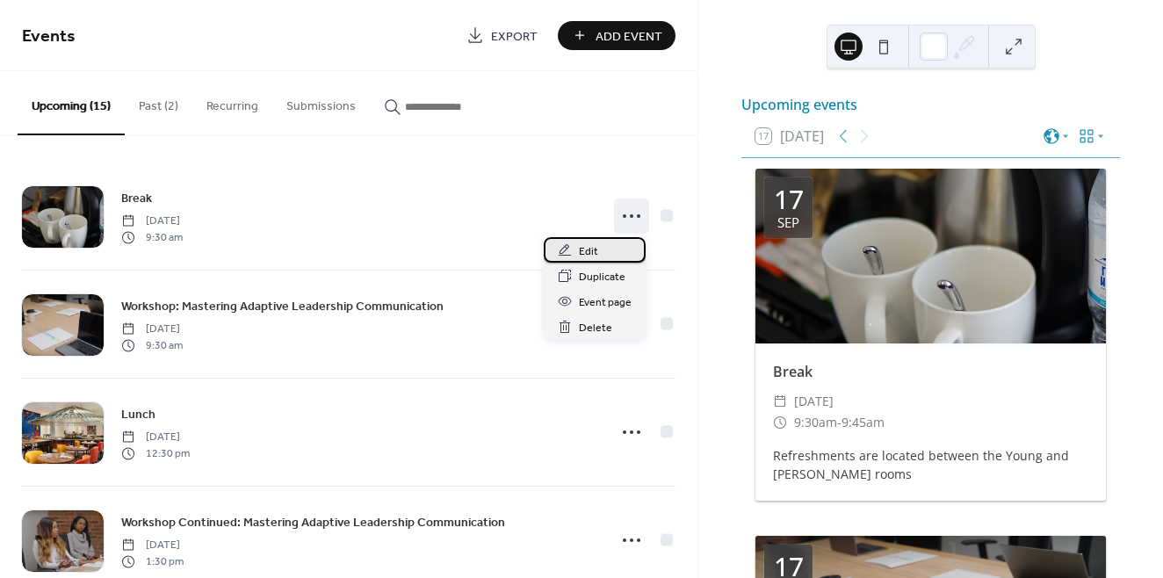
click at [602, 249] on div "Edit" at bounding box center [595, 249] width 102 height 25
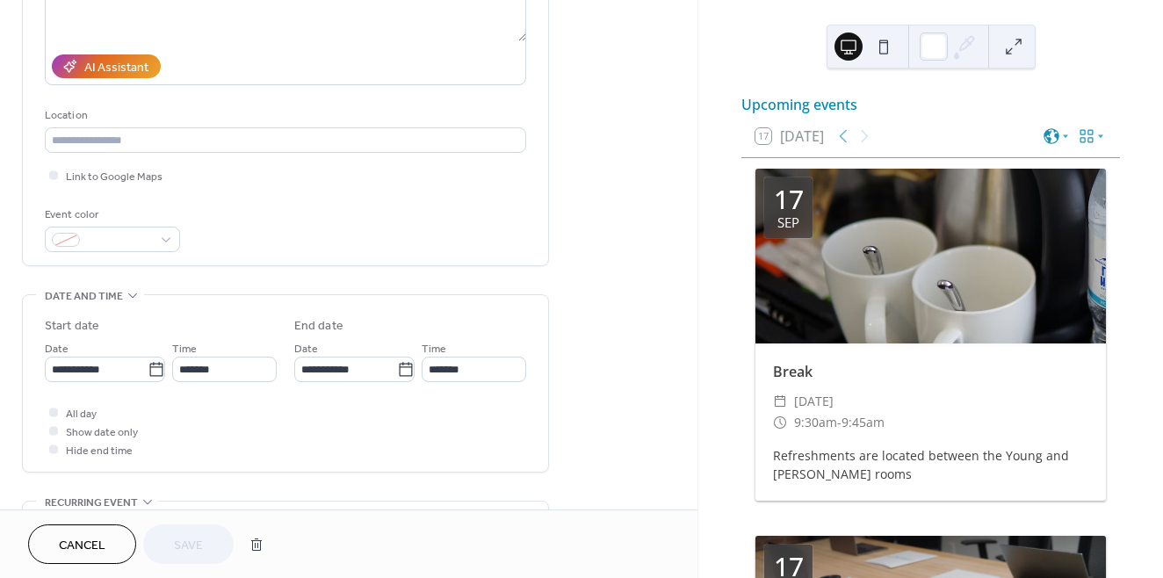
scroll to position [304, 0]
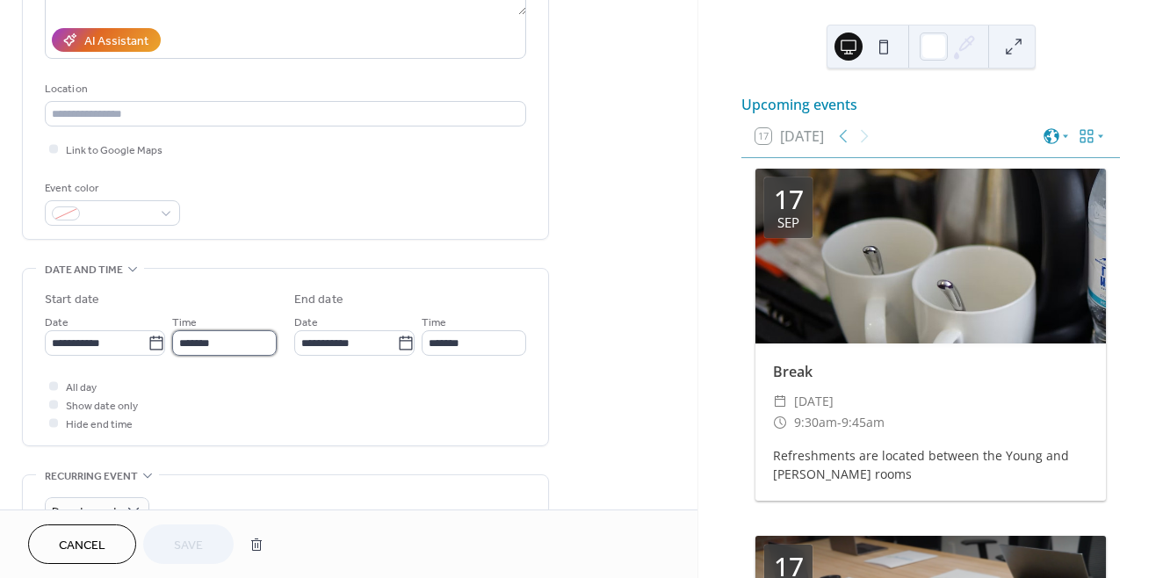
click at [214, 335] on input "*******" at bounding box center [224, 342] width 105 height 25
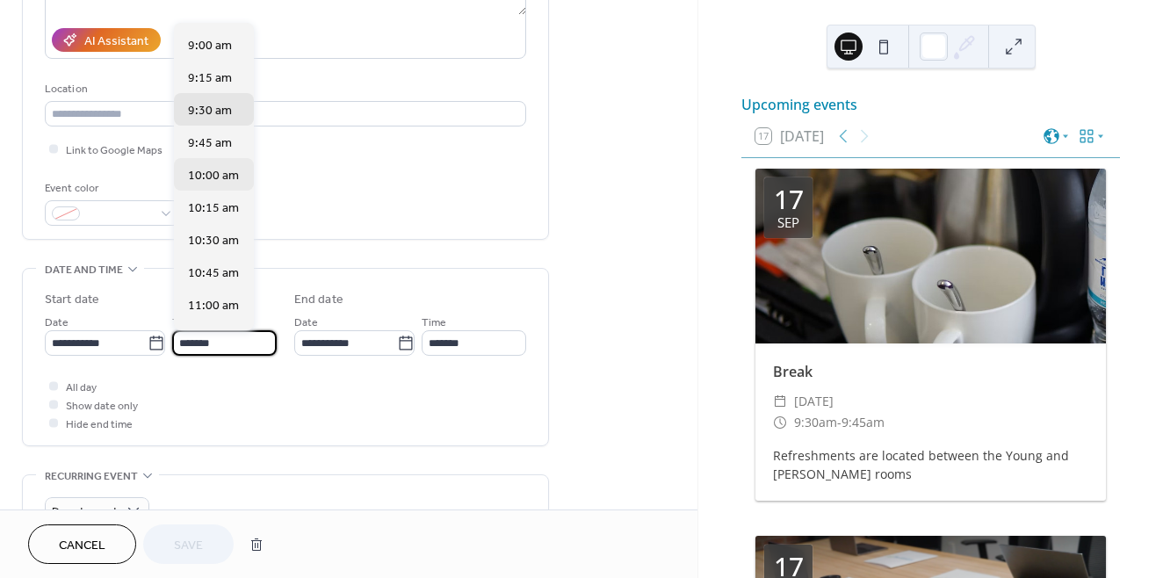
scroll to position [1157, 0]
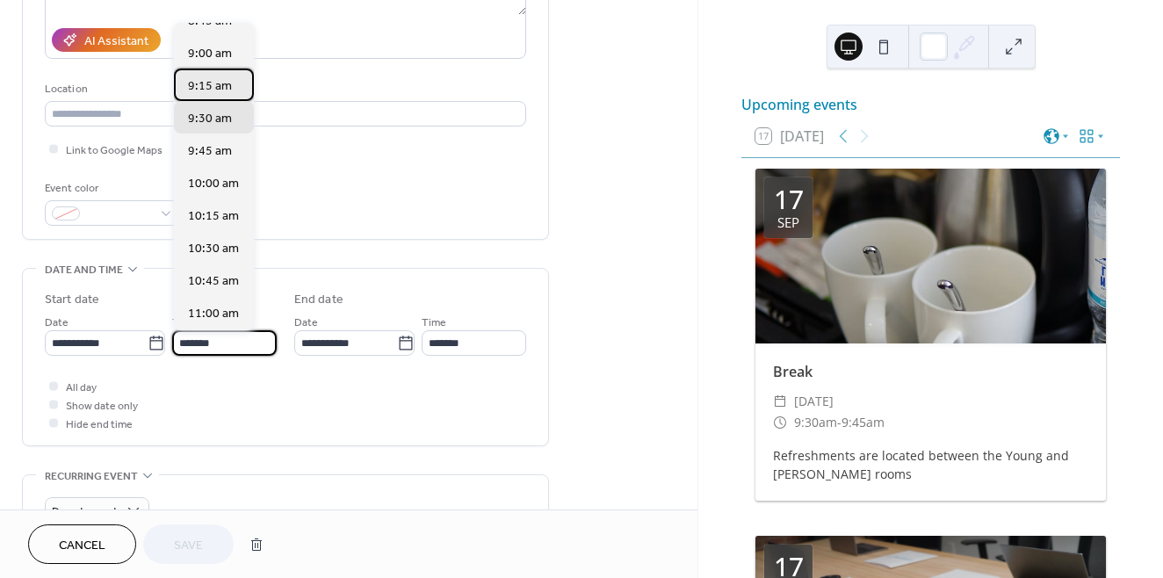
click at [220, 84] on span "9:15 am" at bounding box center [210, 86] width 44 height 18
type input "*******"
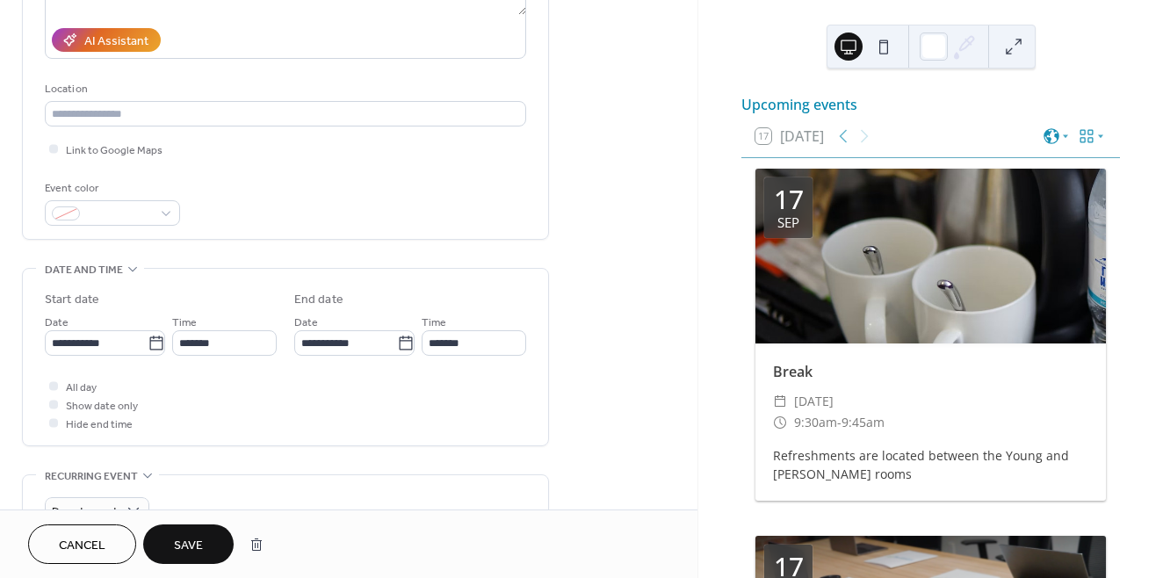
click at [182, 537] on span "Save" at bounding box center [188, 546] width 29 height 18
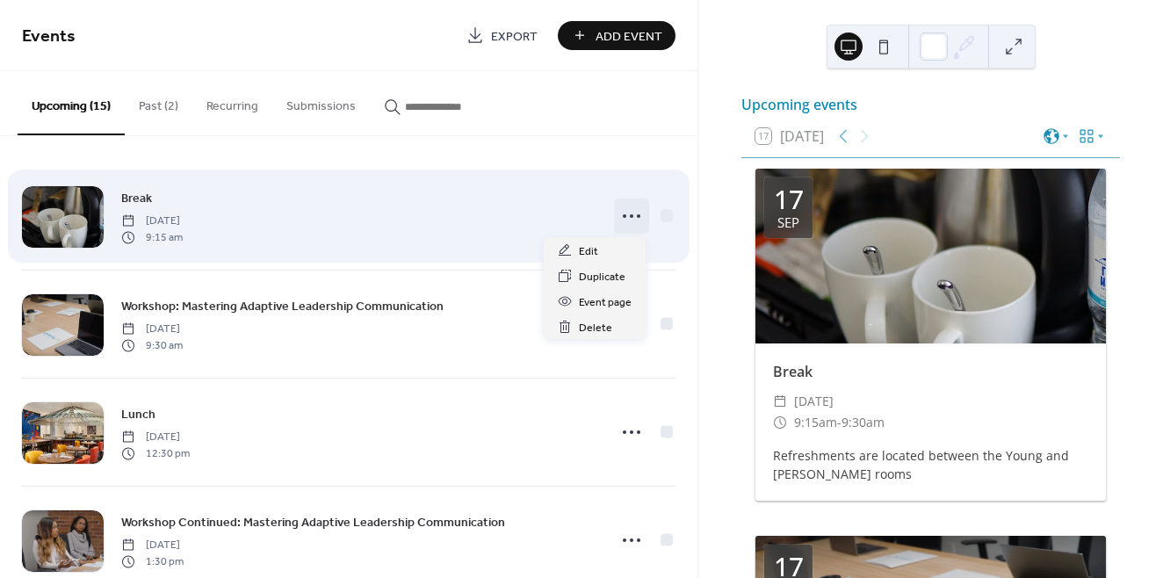
click at [630, 217] on icon at bounding box center [631, 216] width 28 height 28
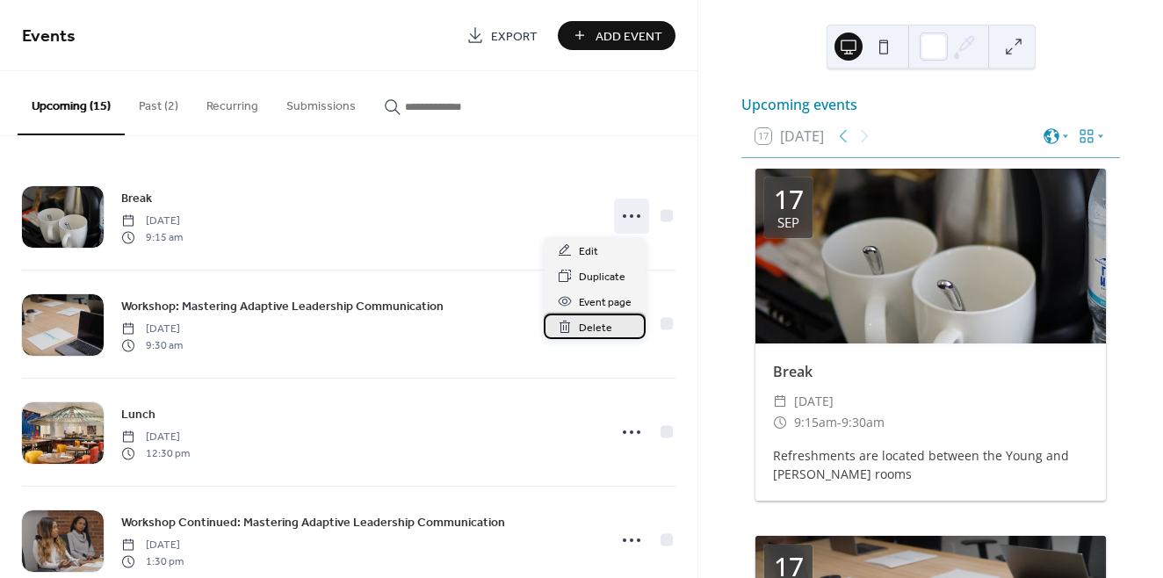
click at [596, 329] on span "Delete" at bounding box center [595, 328] width 33 height 18
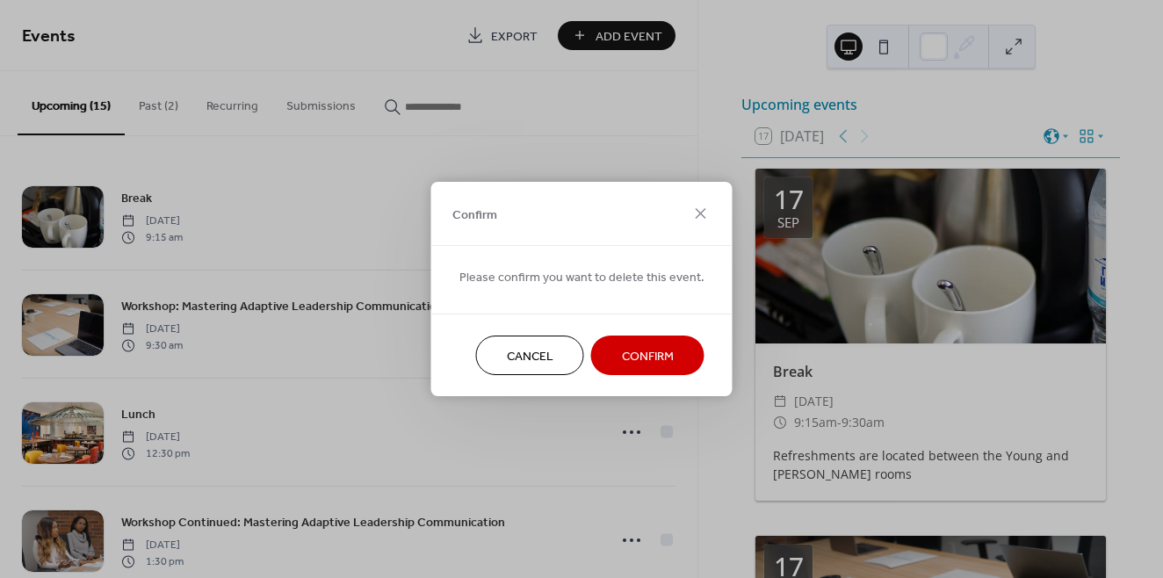
click at [662, 365] on span "Confirm" at bounding box center [648, 357] width 52 height 18
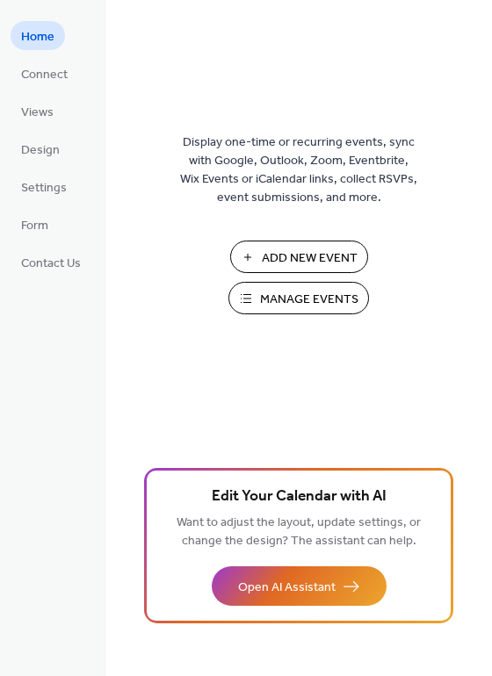
click at [271, 306] on span "Manage Events" at bounding box center [309, 300] width 98 height 18
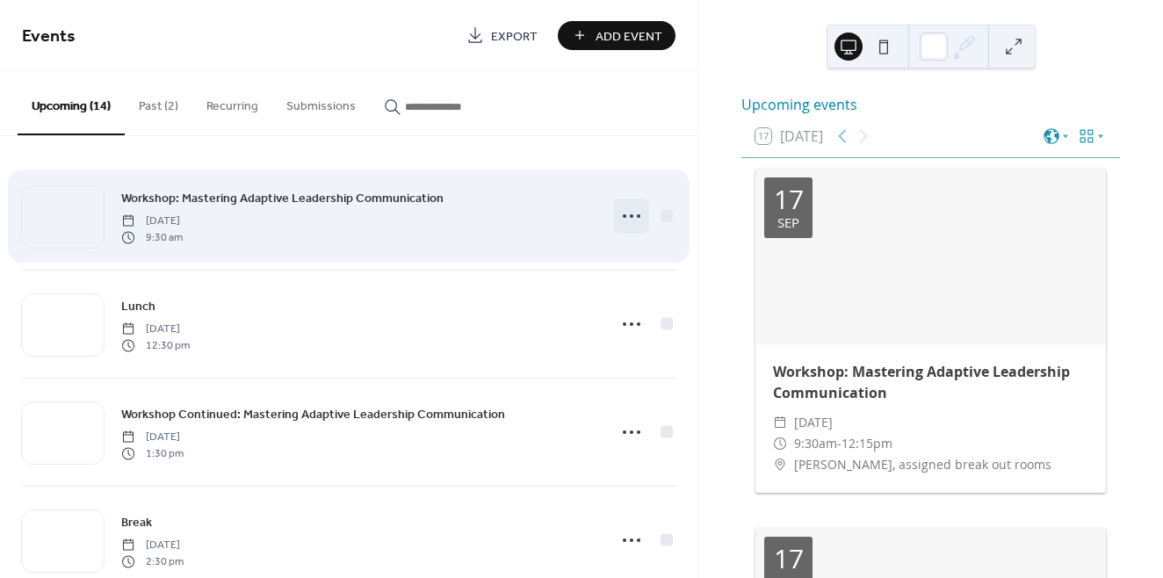
click at [617, 224] on icon at bounding box center [631, 216] width 28 height 28
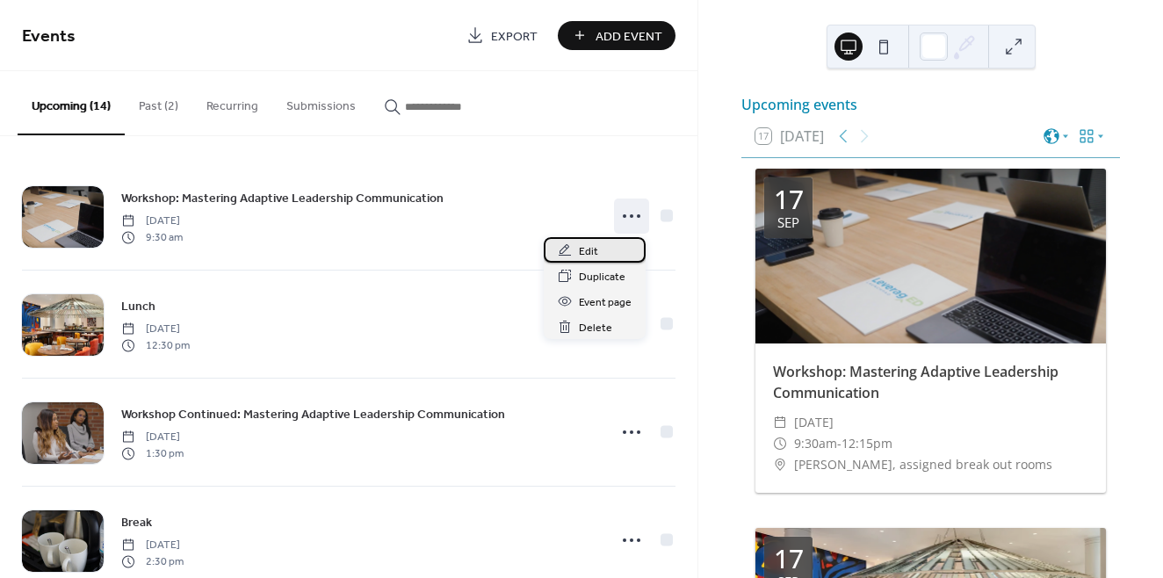
click at [608, 246] on div "Edit" at bounding box center [595, 249] width 102 height 25
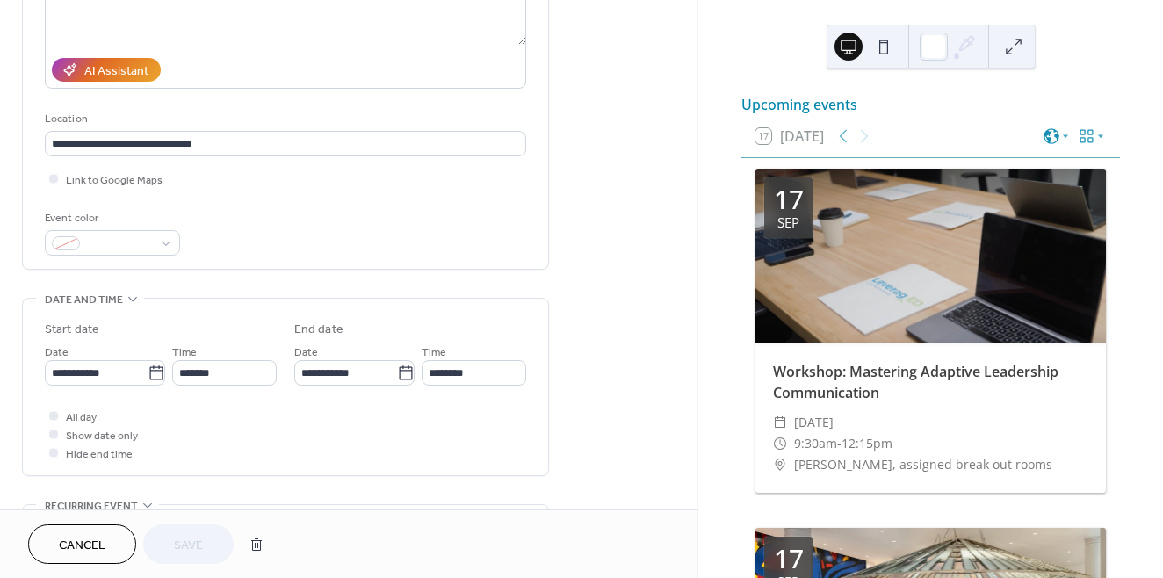
scroll to position [294, 0]
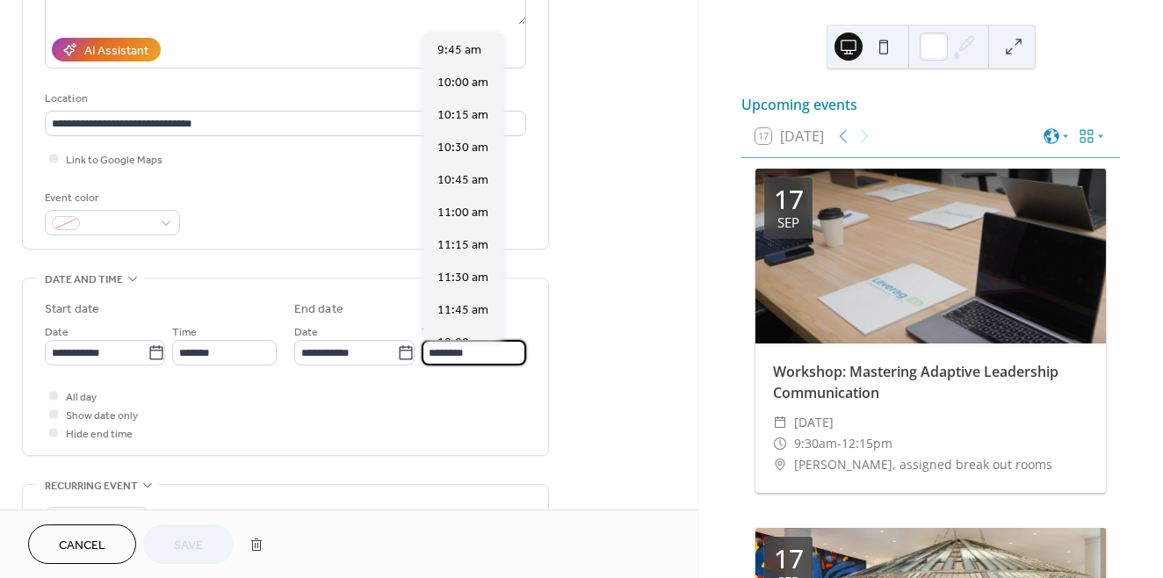
click at [461, 353] on input "********" at bounding box center [474, 352] width 105 height 25
click at [466, 82] on span "12:30 pm" at bounding box center [463, 83] width 52 height 18
type input "********"
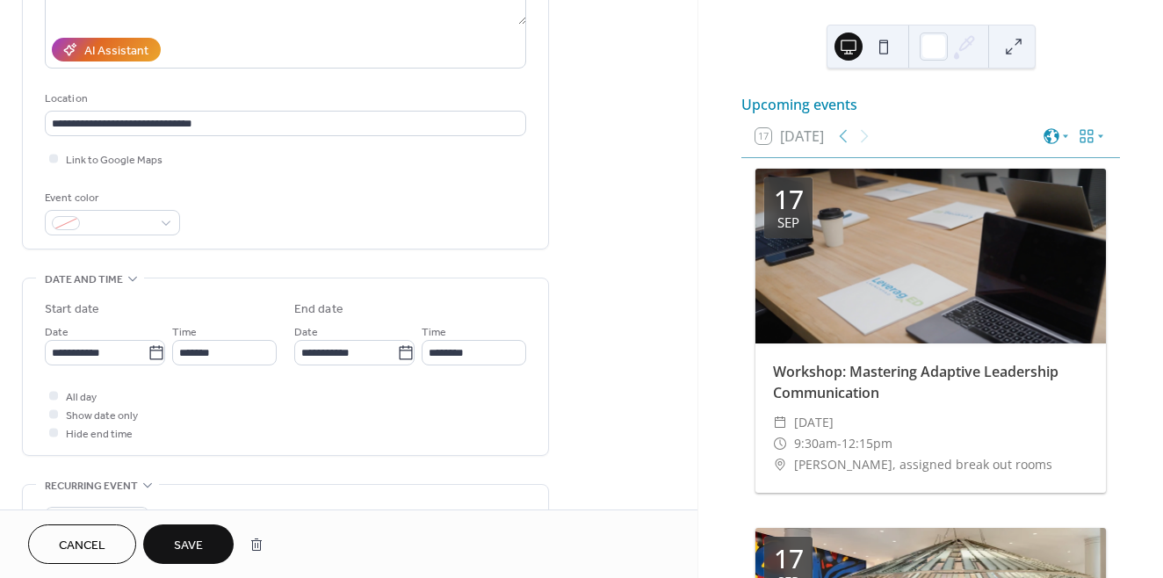
click at [201, 550] on span "Save" at bounding box center [188, 546] width 29 height 18
